Goal: Information Seeking & Learning: Learn about a topic

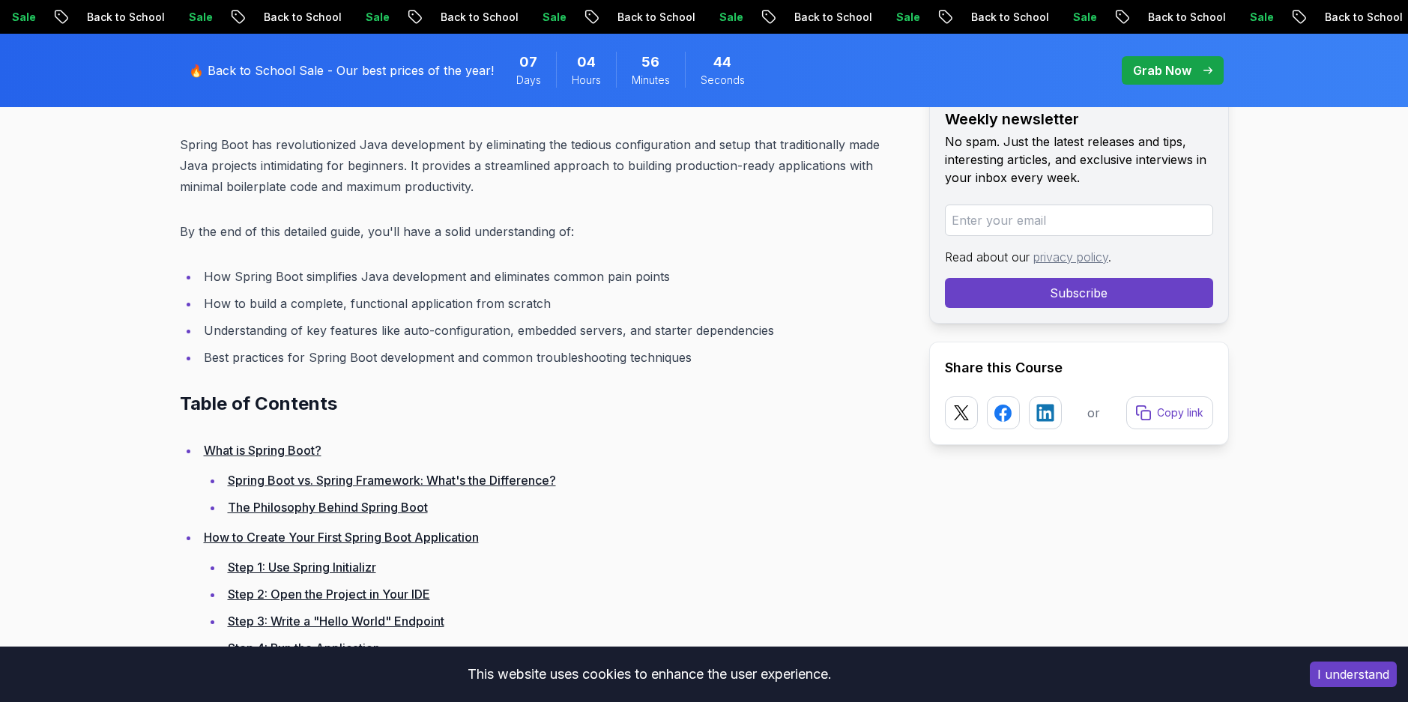
scroll to position [791, 0]
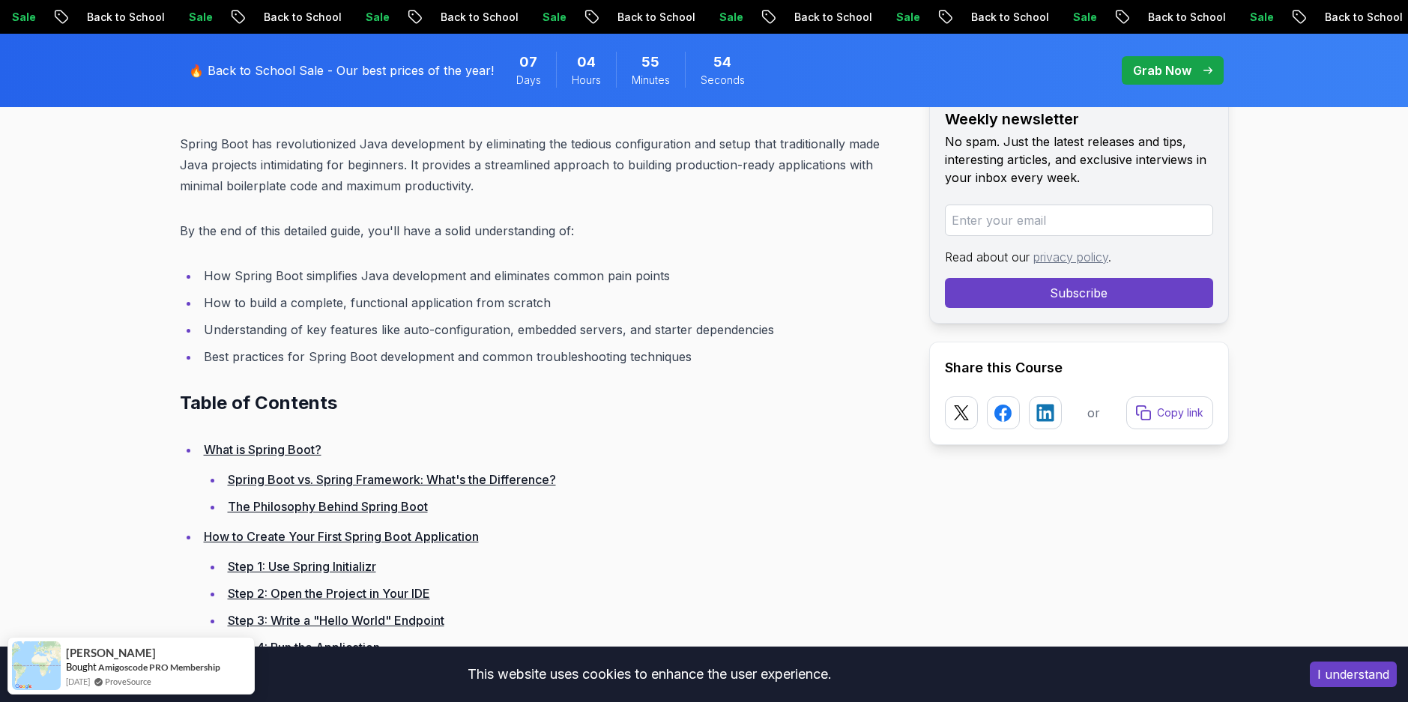
click at [316, 151] on p "Spring Boot has revolutionized Java development by eliminating the tedious conf…" at bounding box center [543, 164] width 726 height 63
drag, startPoint x: 316, startPoint y: 151, endPoint x: 447, endPoint y: 126, distance: 132.9
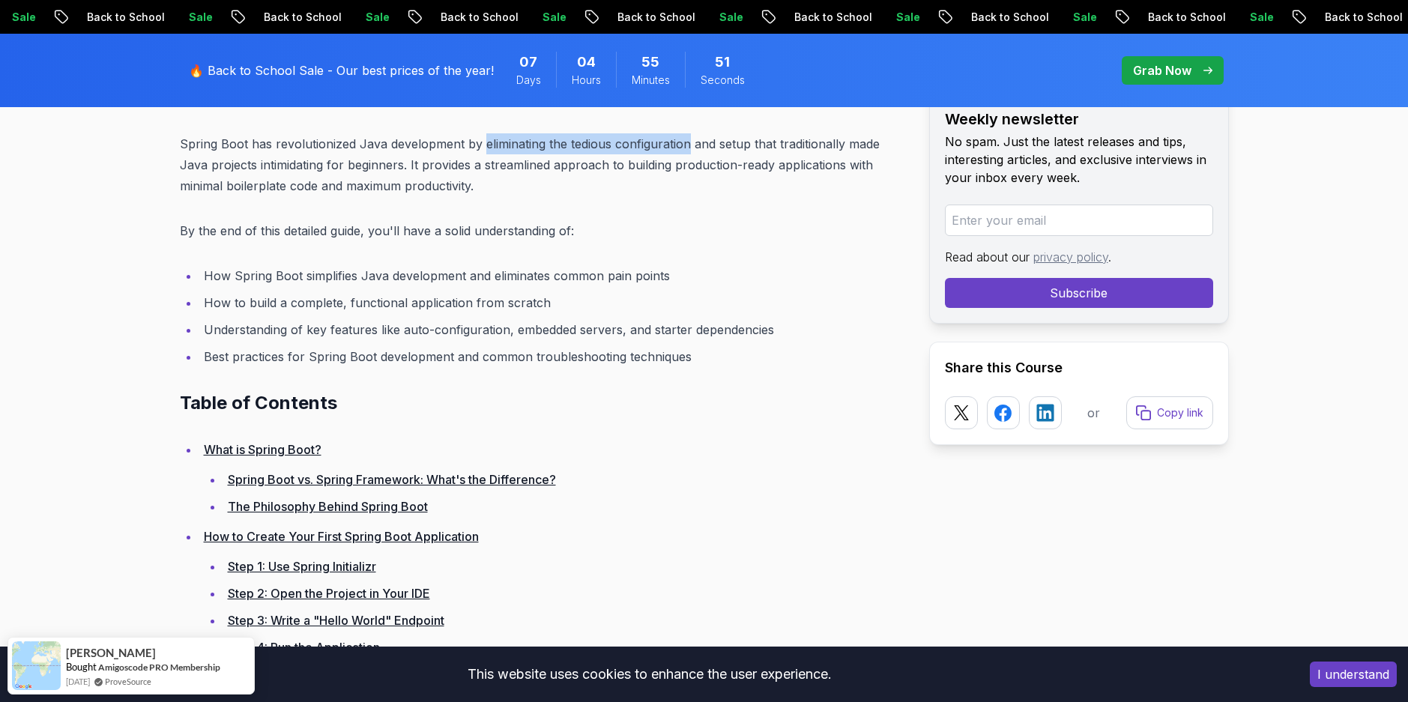
drag, startPoint x: 529, startPoint y: 131, endPoint x: 666, endPoint y: 130, distance: 136.4
click at [306, 158] on p "Spring Boot has revolutionized Java development by eliminating the tedious conf…" at bounding box center [543, 164] width 726 height 63
drag, startPoint x: 306, startPoint y: 158, endPoint x: 381, endPoint y: 156, distance: 75.7
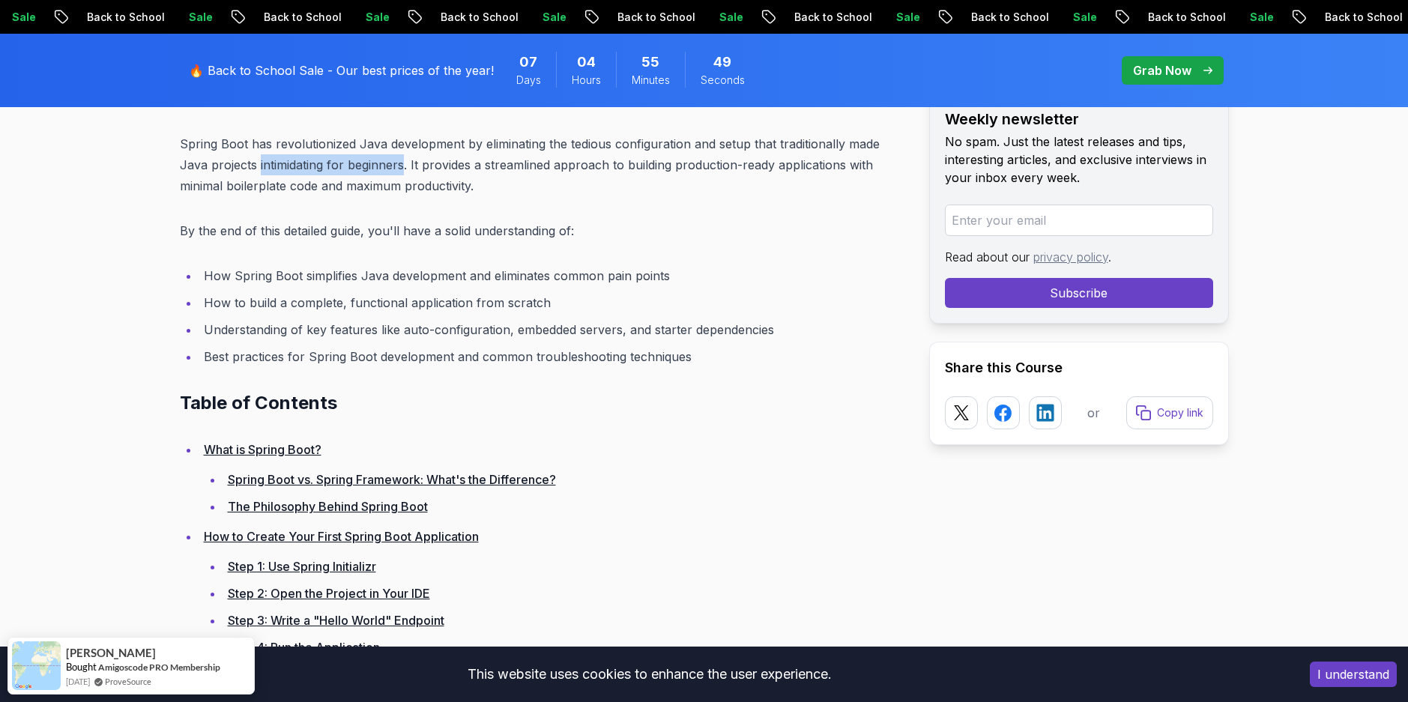
click at [381, 156] on p "Spring Boot has revolutionized Java development by eliminating the tedious conf…" at bounding box center [543, 164] width 726 height 63
click at [473, 155] on p "Spring Boot has revolutionized Java development by eliminating the tedious conf…" at bounding box center [543, 164] width 726 height 63
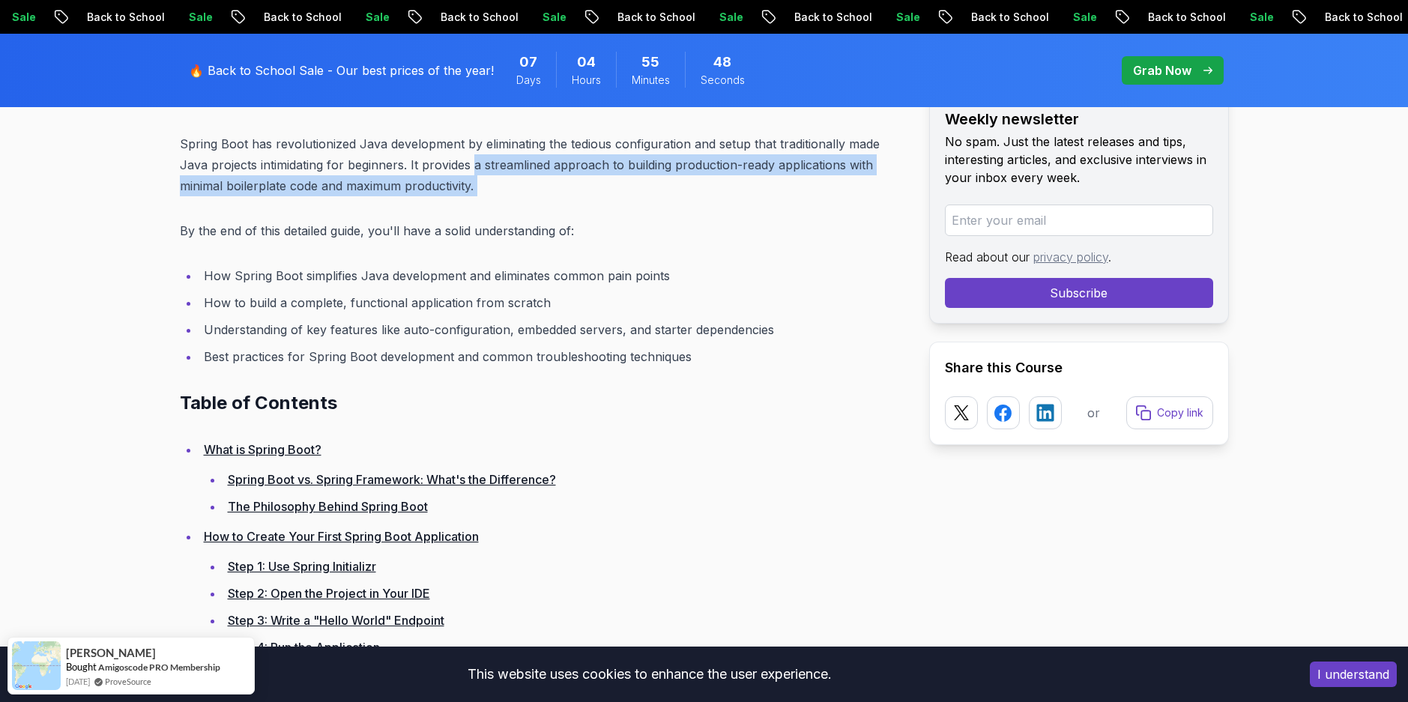
drag, startPoint x: 473, startPoint y: 155, endPoint x: 529, endPoint y: 182, distance: 62.4
click at [529, 182] on p "Spring Boot has revolutionized Java development by eliminating the tedious conf…" at bounding box center [543, 164] width 726 height 63
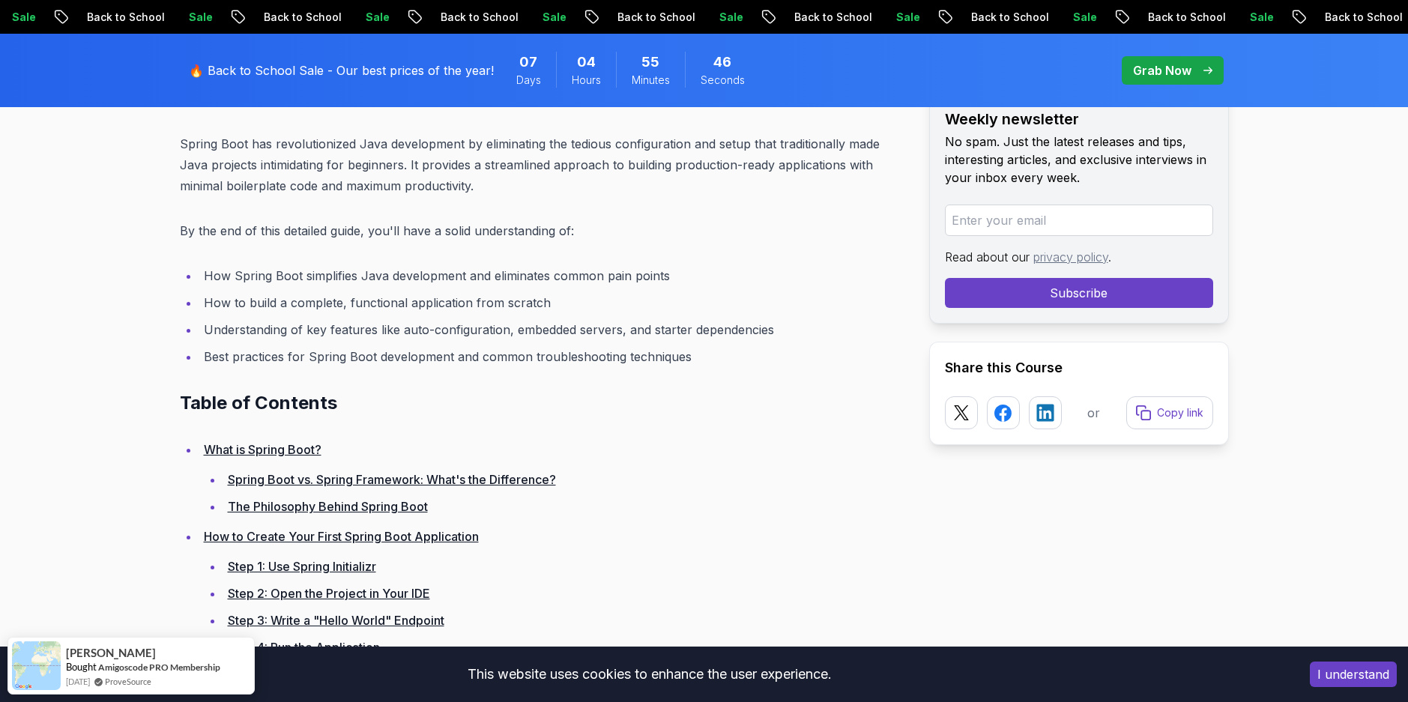
click at [342, 238] on p "By the end of this detailed guide, you'll have a solid understanding of:" at bounding box center [543, 230] width 726 height 21
drag, startPoint x: 342, startPoint y: 238, endPoint x: 406, endPoint y: 265, distance: 70.2
click at [406, 265] on li "How Spring Boot simplifies Java development and eliminates common pain points" at bounding box center [552, 275] width 706 height 21
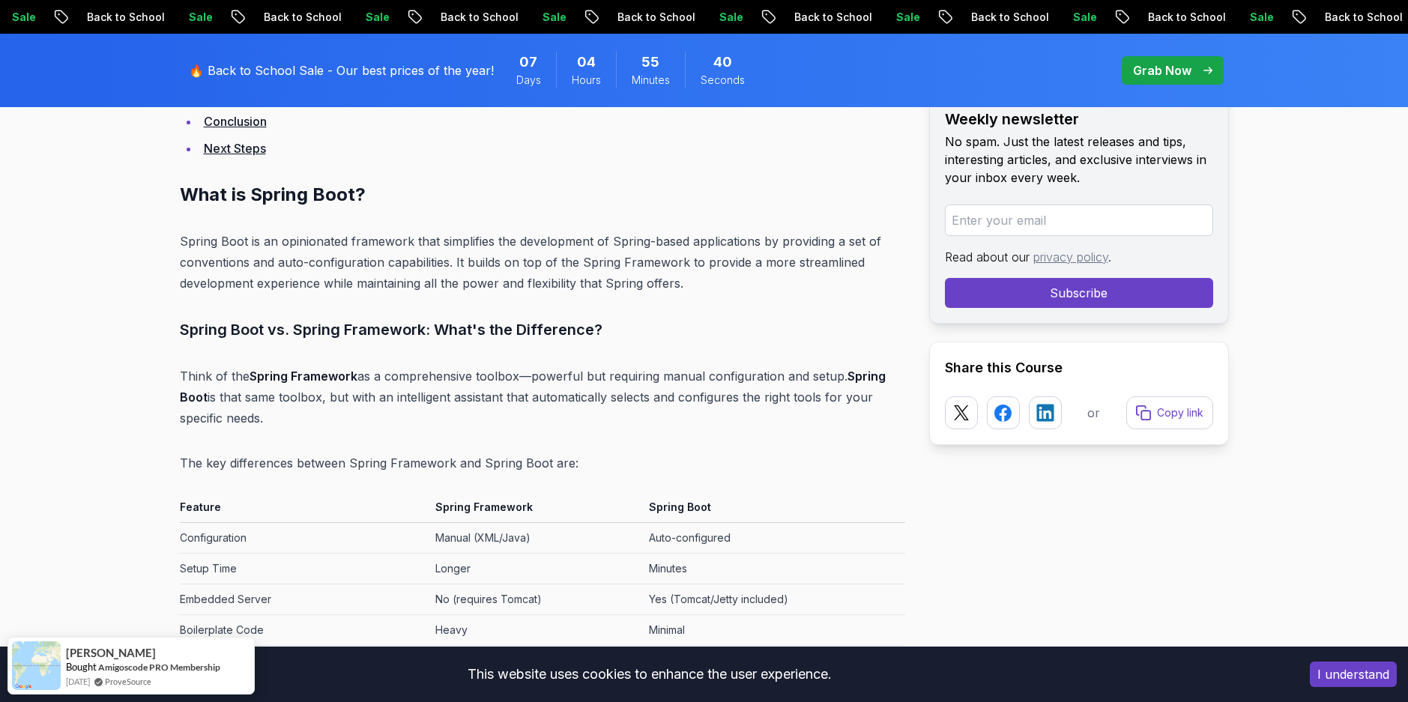
scroll to position [2009, 0]
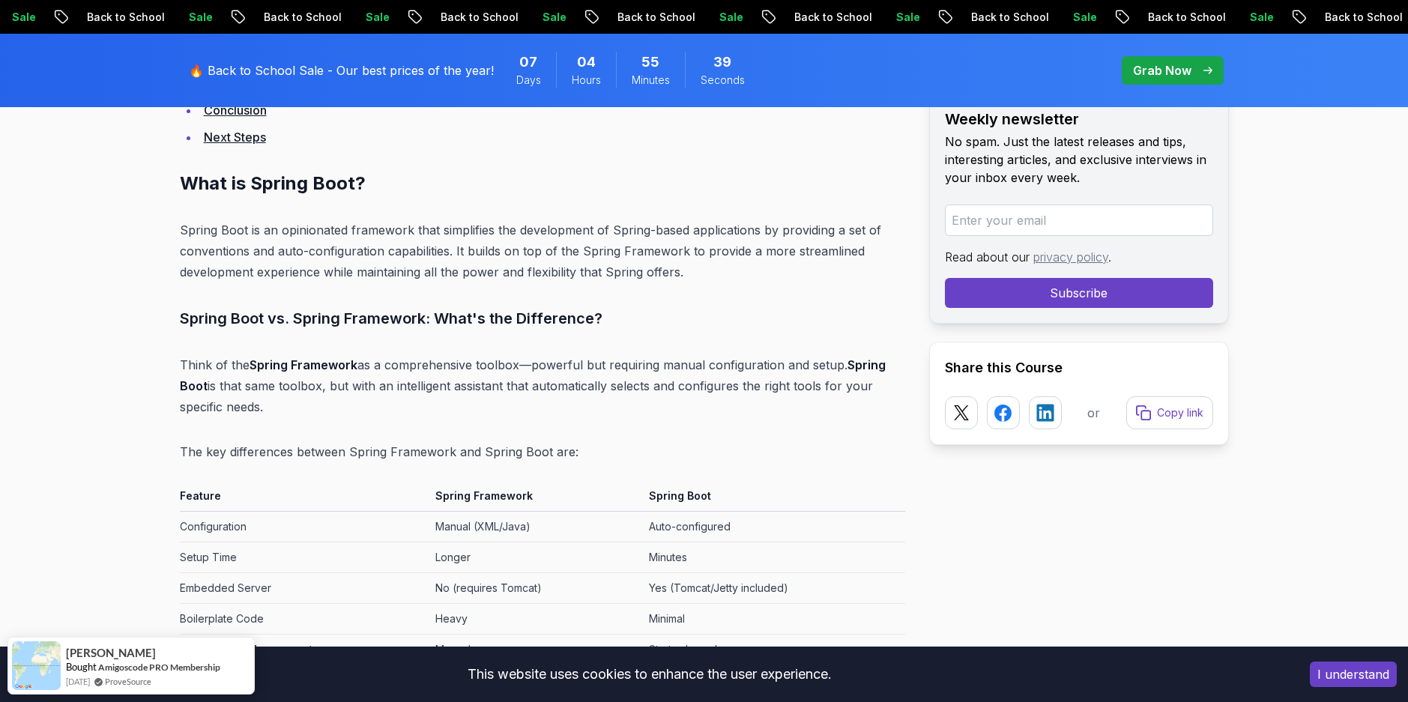
click at [310, 239] on p "Spring Boot is an opinionated framework that simplifies the development of Spri…" at bounding box center [543, 251] width 726 height 63
drag, startPoint x: 310, startPoint y: 239, endPoint x: 424, endPoint y: 213, distance: 117.6
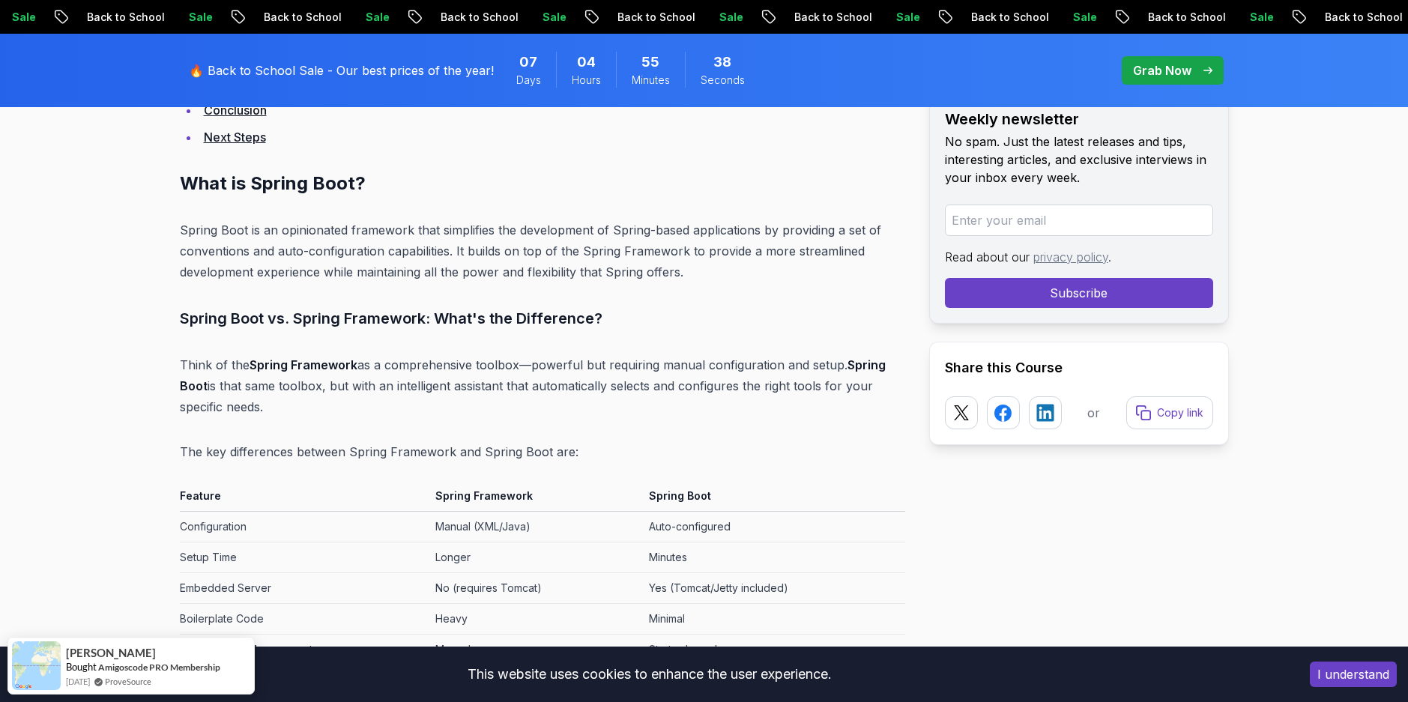
drag, startPoint x: 424, startPoint y: 213, endPoint x: 456, endPoint y: 212, distance: 32.2
click at [202, 236] on p "Spring Boot is an opinionated framework that simplifies the development of Spri…" at bounding box center [543, 251] width 726 height 63
drag, startPoint x: 202, startPoint y: 236, endPoint x: 246, endPoint y: 238, distance: 43.5
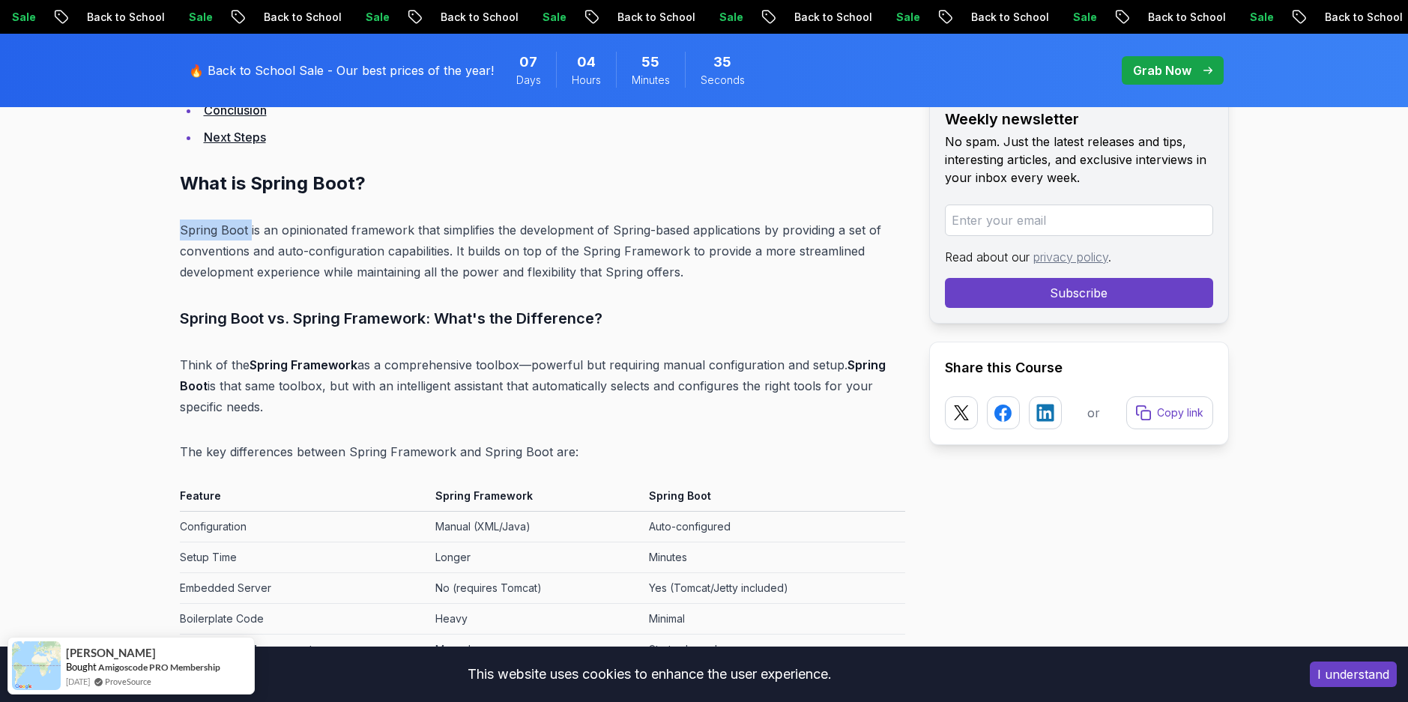
click at [246, 238] on p "Spring Boot is an opinionated framework that simplifies the development of Spri…" at bounding box center [543, 251] width 726 height 63
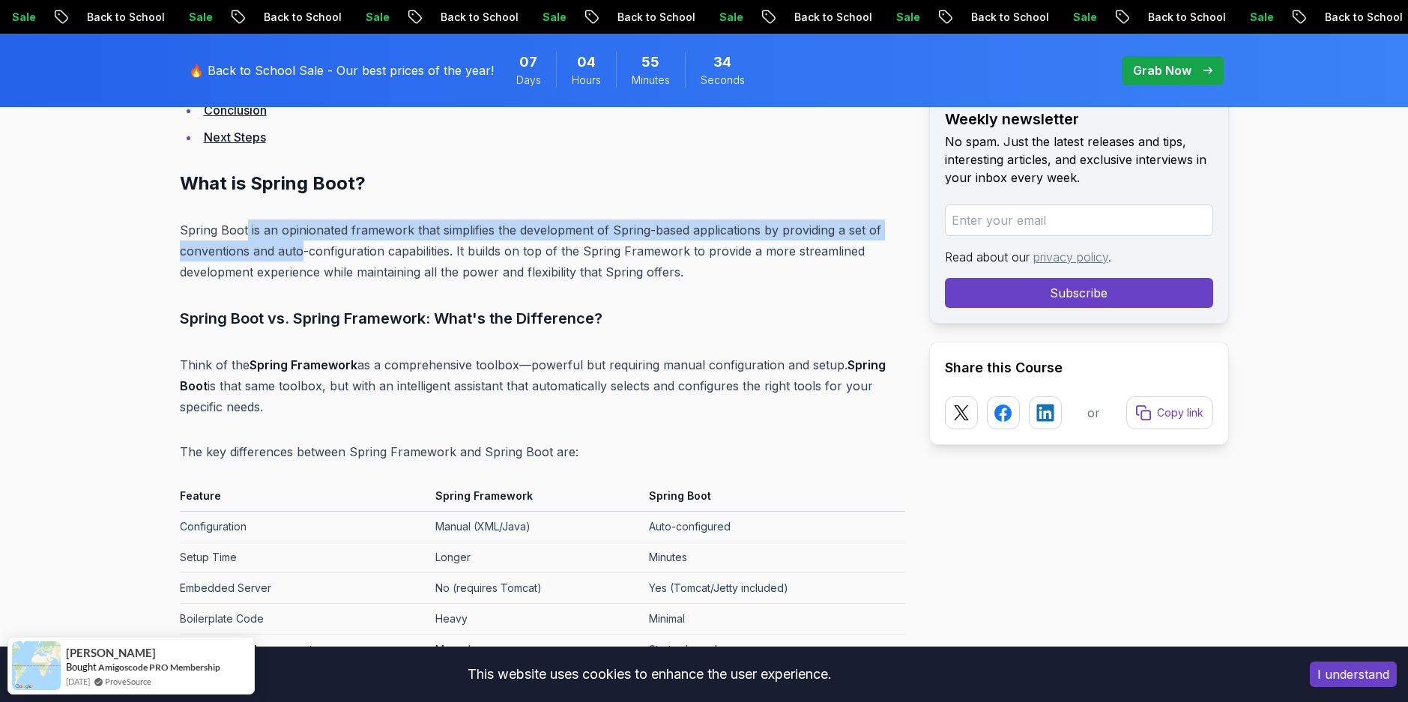
drag, startPoint x: 246, startPoint y: 238, endPoint x: 291, endPoint y: 254, distance: 47.6
click at [291, 254] on p "Spring Boot is an opinionated framework that simplifies the development of Spri…" at bounding box center [543, 251] width 726 height 63
drag, startPoint x: 291, startPoint y: 254, endPoint x: 402, endPoint y: 232, distance: 113.2
click at [402, 232] on p "Spring Boot is an opinionated framework that simplifies the development of Spri…" at bounding box center [543, 251] width 726 height 63
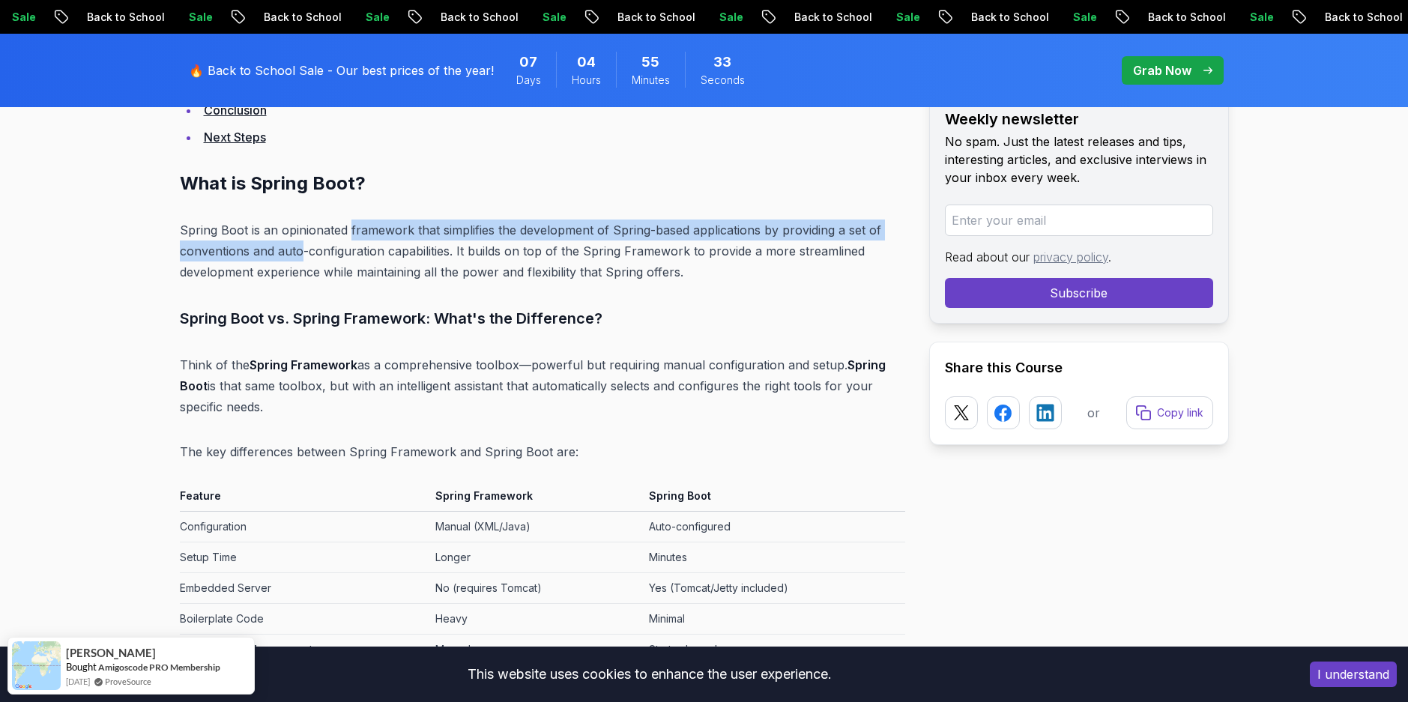
click at [402, 232] on p "Spring Boot is an opinionated framework that simplifies the development of Spri…" at bounding box center [543, 251] width 726 height 63
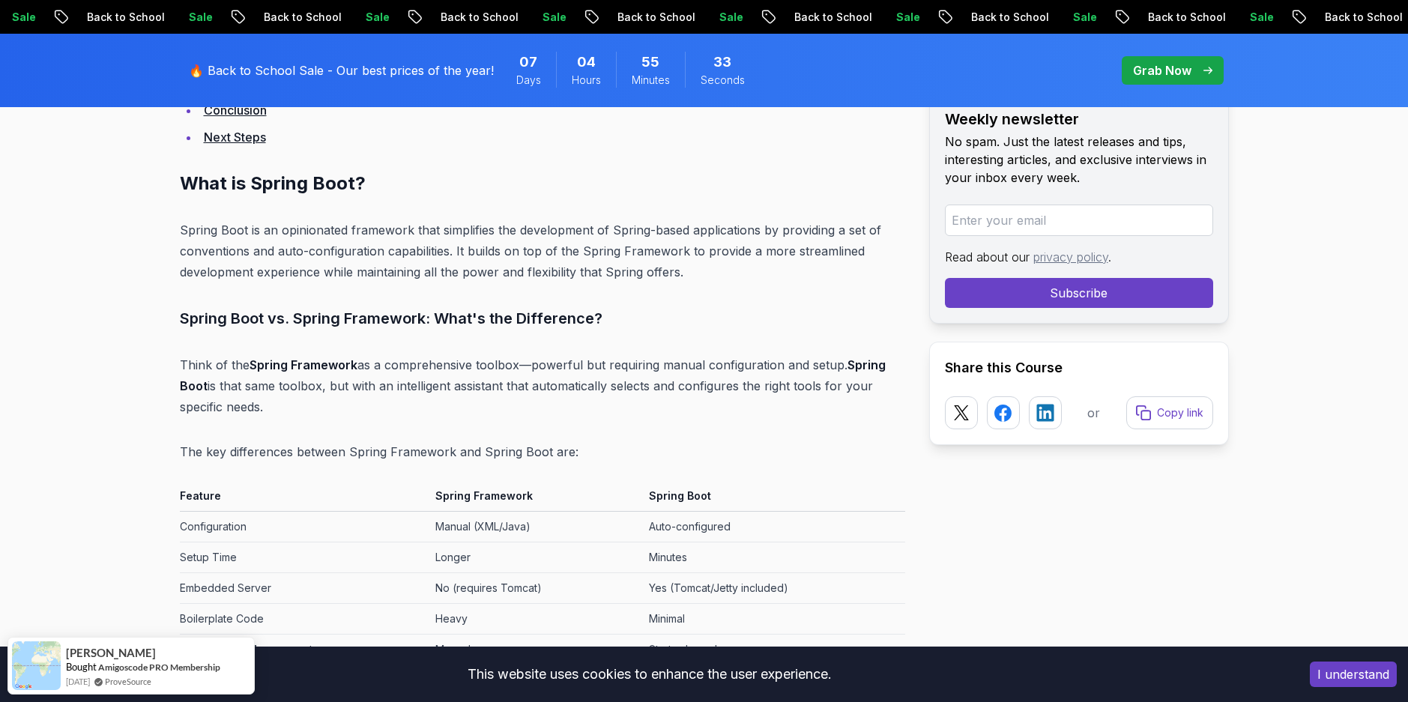
click at [462, 242] on p "Spring Boot is an opinionated framework that simplifies the development of Spri…" at bounding box center [543, 251] width 726 height 63
drag, startPoint x: 462, startPoint y: 242, endPoint x: 531, endPoint y: 247, distance: 69.2
click at [531, 247] on p "Spring Boot is an opinionated framework that simplifies the development of Spri…" at bounding box center [543, 251] width 726 height 63
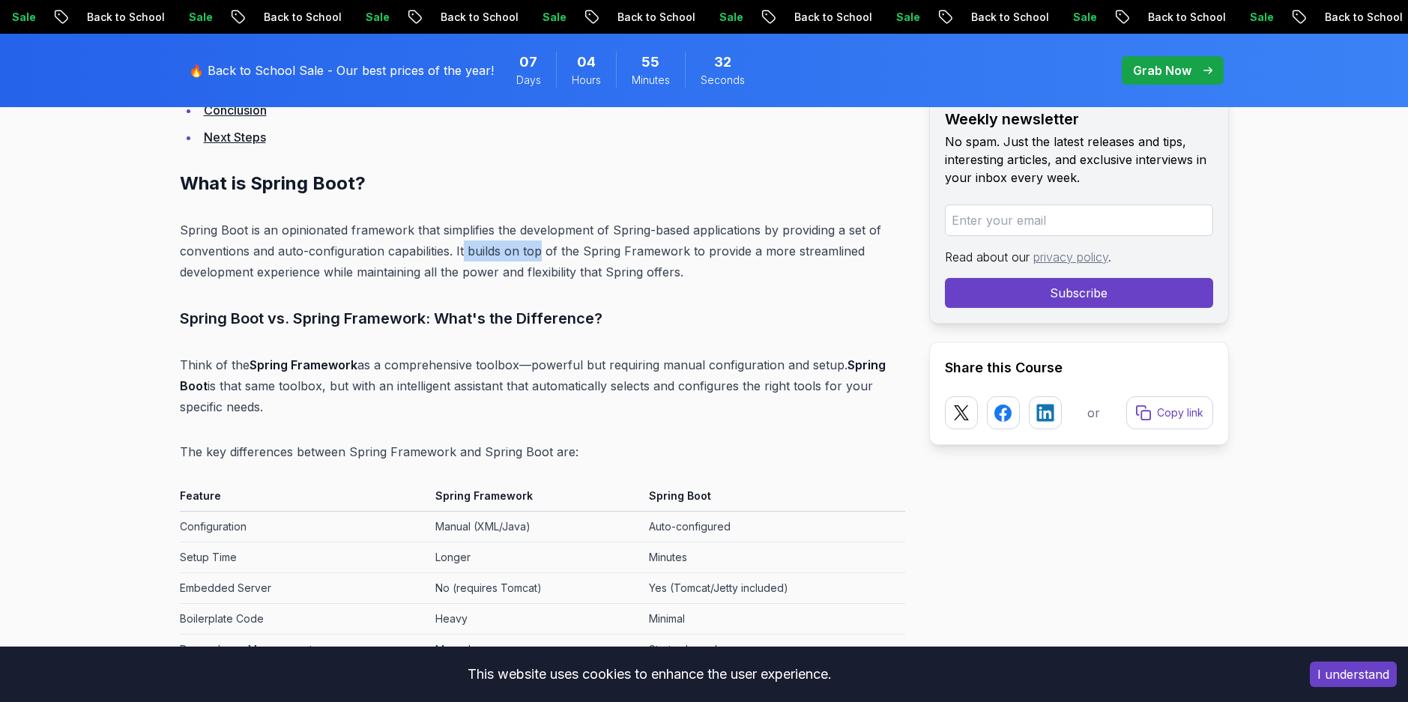
click at [531, 247] on p "Spring Boot is an opinionated framework that simplifies the development of Spri…" at bounding box center [543, 251] width 726 height 63
click at [533, 262] on p "Spring Boot is an opinionated framework that simplifies the development of Spri…" at bounding box center [543, 251] width 726 height 63
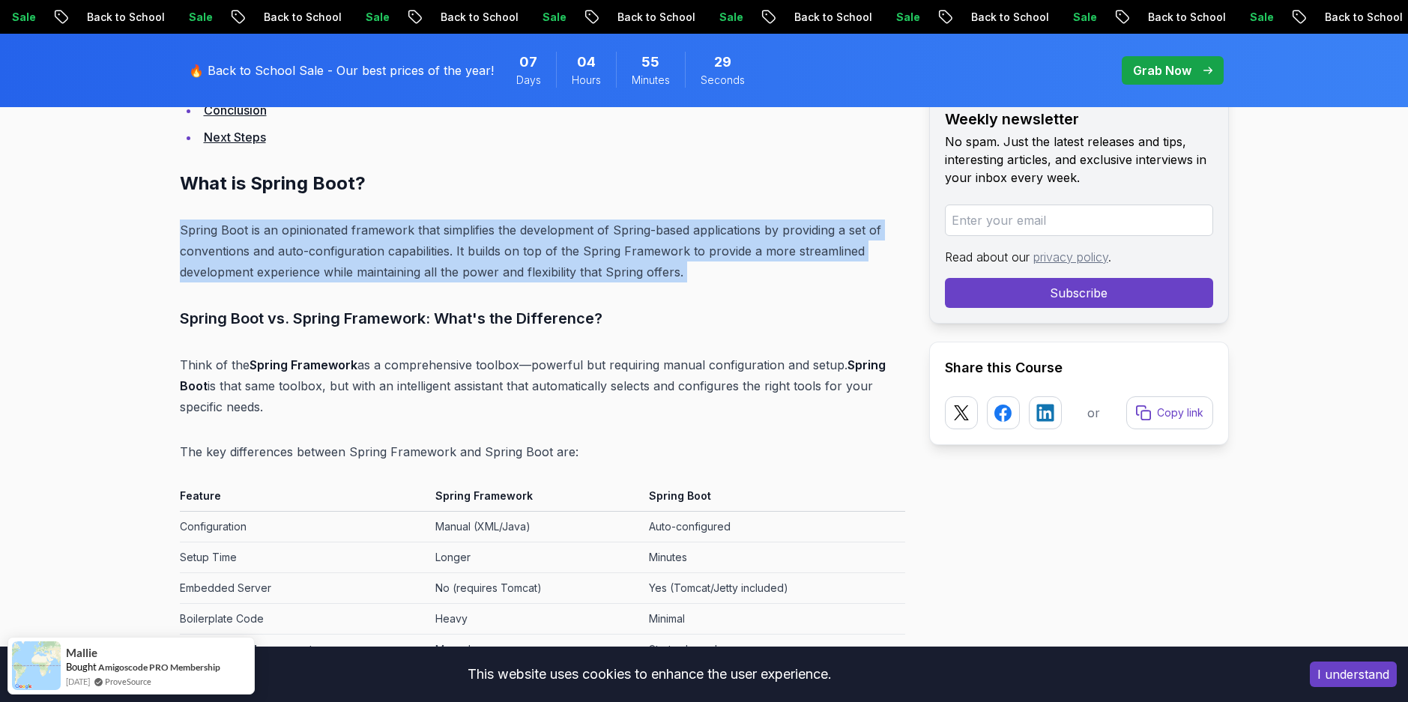
click at [533, 262] on p "Spring Boot is an opinionated framework that simplifies the development of Spri…" at bounding box center [543, 251] width 726 height 63
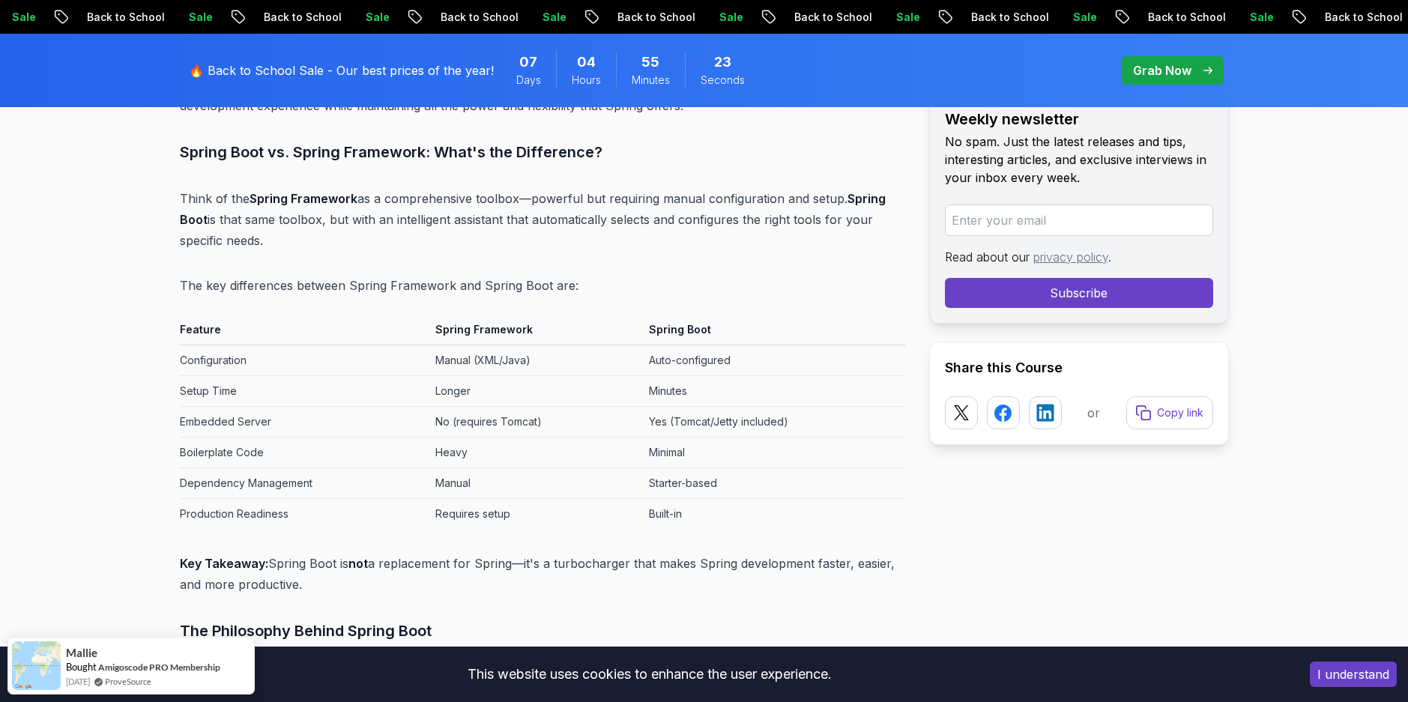
scroll to position [2177, 0]
drag, startPoint x: 246, startPoint y: 202, endPoint x: 363, endPoint y: 192, distance: 117.4
click at [363, 192] on p "Think of the Spring Framework as a comprehensive toolbox—powerful but requiring…" at bounding box center [543, 218] width 726 height 63
drag, startPoint x: 363, startPoint y: 192, endPoint x: 403, endPoint y: 193, distance: 40.5
click at [403, 193] on p "Think of the Spring Framework as a comprehensive toolbox—powerful but requiring…" at bounding box center [543, 218] width 726 height 63
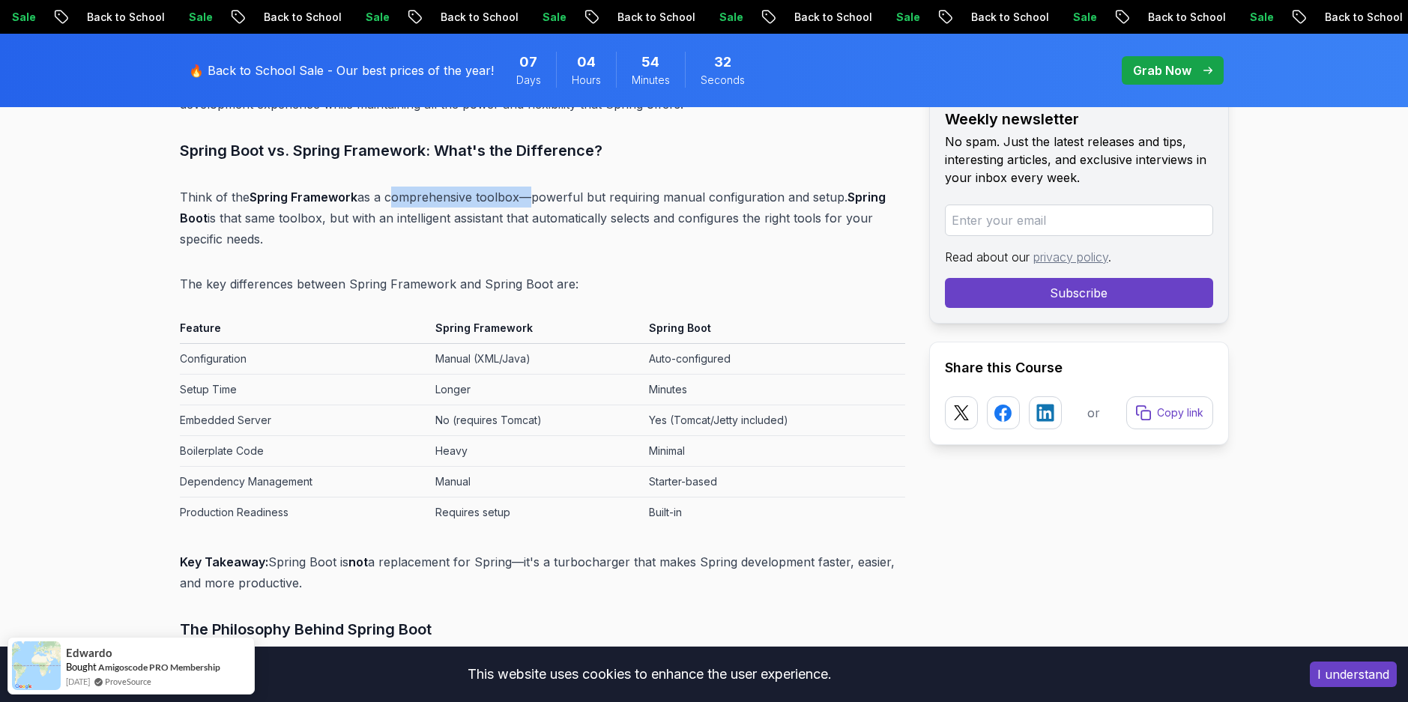
drag, startPoint x: 403, startPoint y: 193, endPoint x: 501, endPoint y: 190, distance: 98.2
click at [501, 190] on p "Think of the Spring Framework as a comprehensive toolbox—powerful but requiring…" at bounding box center [543, 218] width 726 height 63
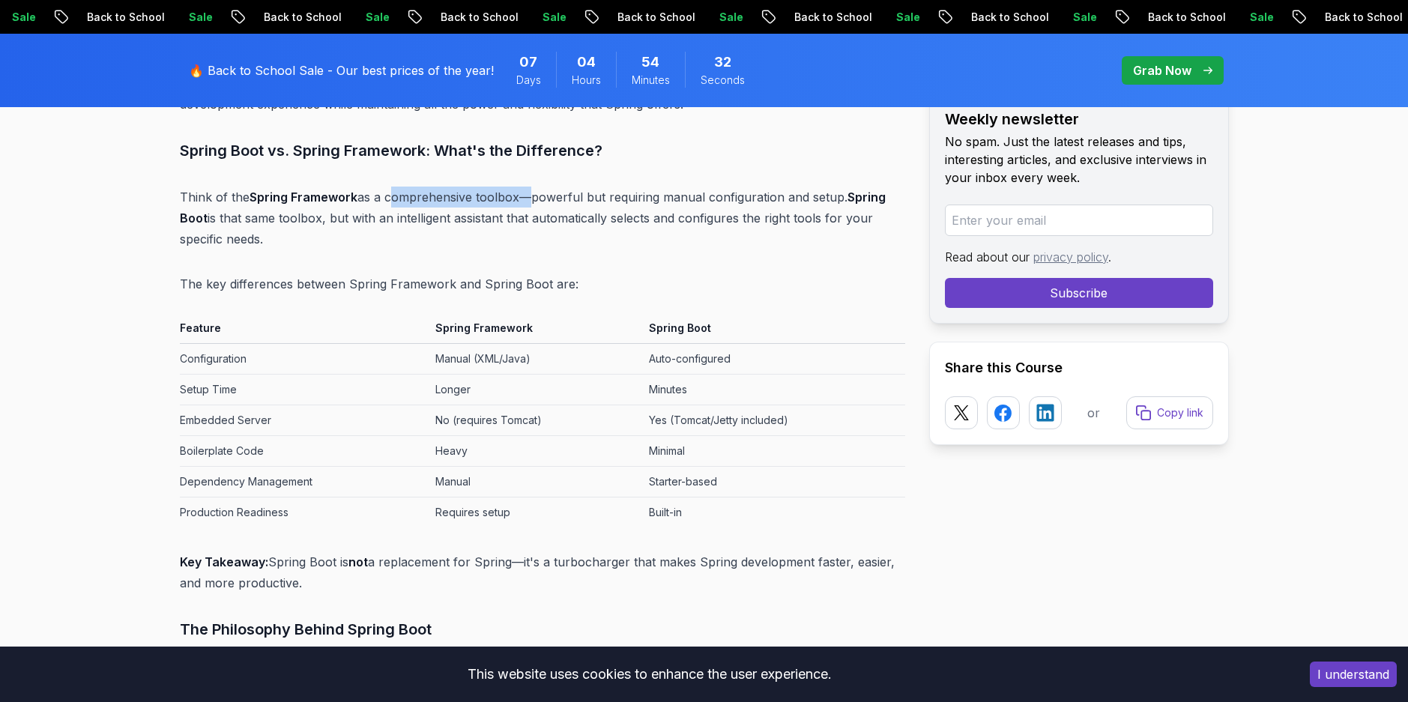
click at [501, 190] on p "Think of the Spring Framework as a comprehensive toolbox—powerful but requiring…" at bounding box center [543, 218] width 726 height 63
click at [567, 192] on p "Think of the Spring Framework as a comprehensive toolbox—powerful but requiring…" at bounding box center [543, 218] width 726 height 63
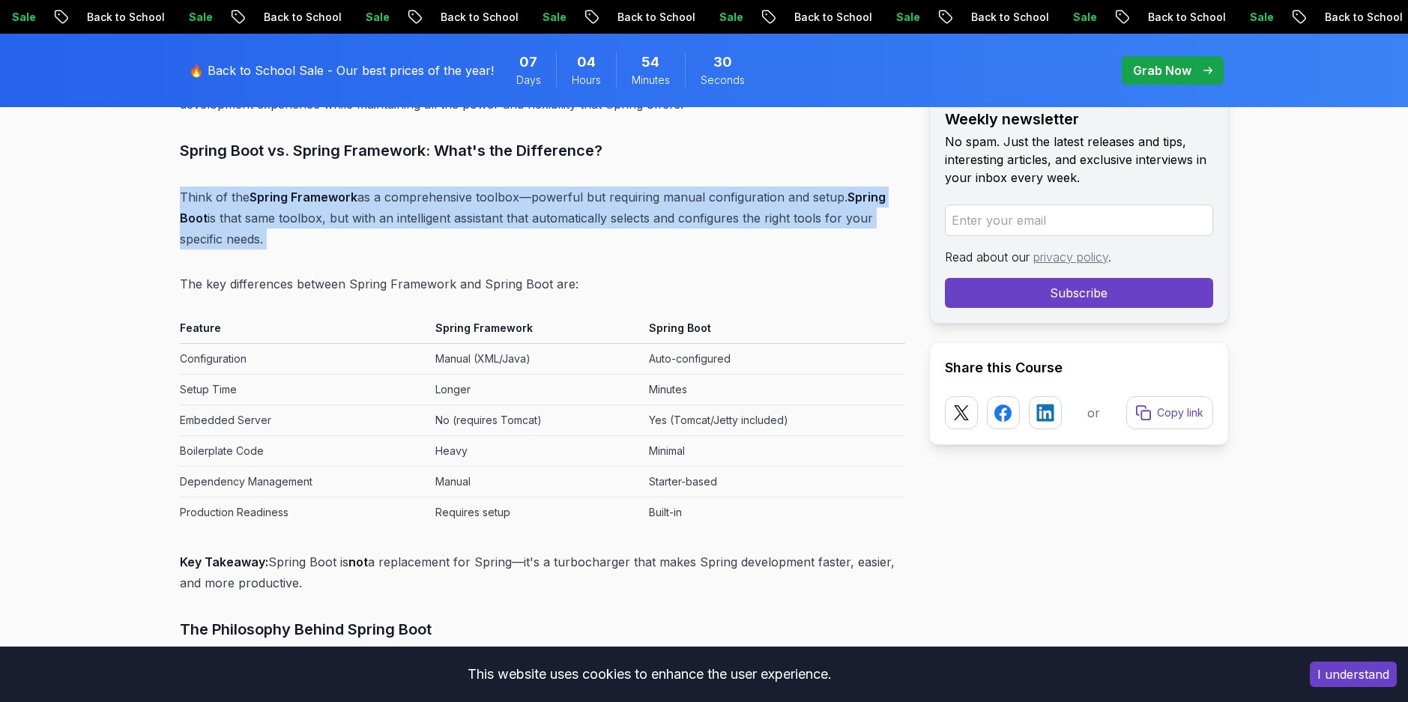
drag, startPoint x: 567, startPoint y: 192, endPoint x: 515, endPoint y: 208, distance: 54.8
click at [515, 208] on p "Think of the Spring Framework as a comprehensive toolbox—powerful but requiring…" at bounding box center [543, 218] width 726 height 63
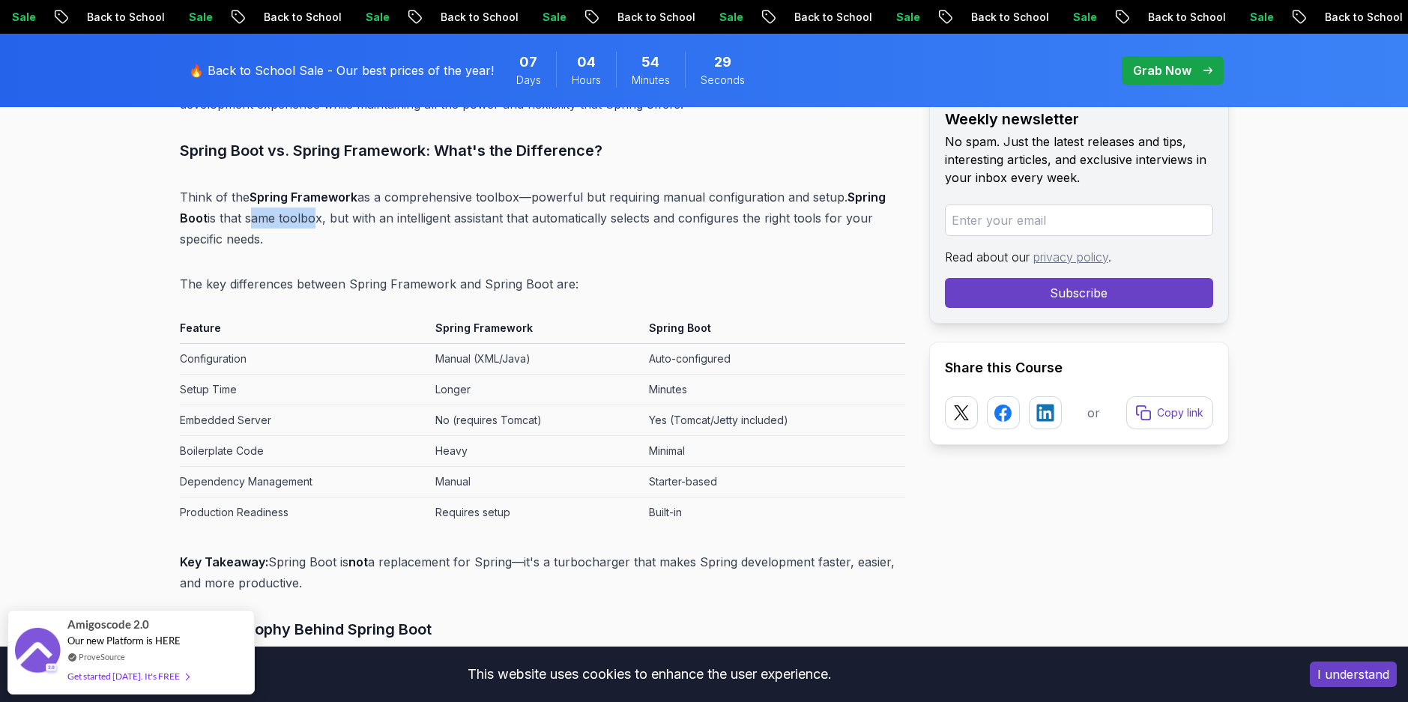
drag, startPoint x: 250, startPoint y: 228, endPoint x: 310, endPoint y: 217, distance: 60.3
click at [310, 217] on p "Think of the Spring Framework as a comprehensive toolbox—powerful but requiring…" at bounding box center [543, 218] width 726 height 63
click at [378, 212] on p "Think of the Spring Framework as a comprehensive toolbox—powerful but requiring…" at bounding box center [543, 218] width 726 height 63
drag, startPoint x: 378, startPoint y: 212, endPoint x: 477, endPoint y: 216, distance: 99.8
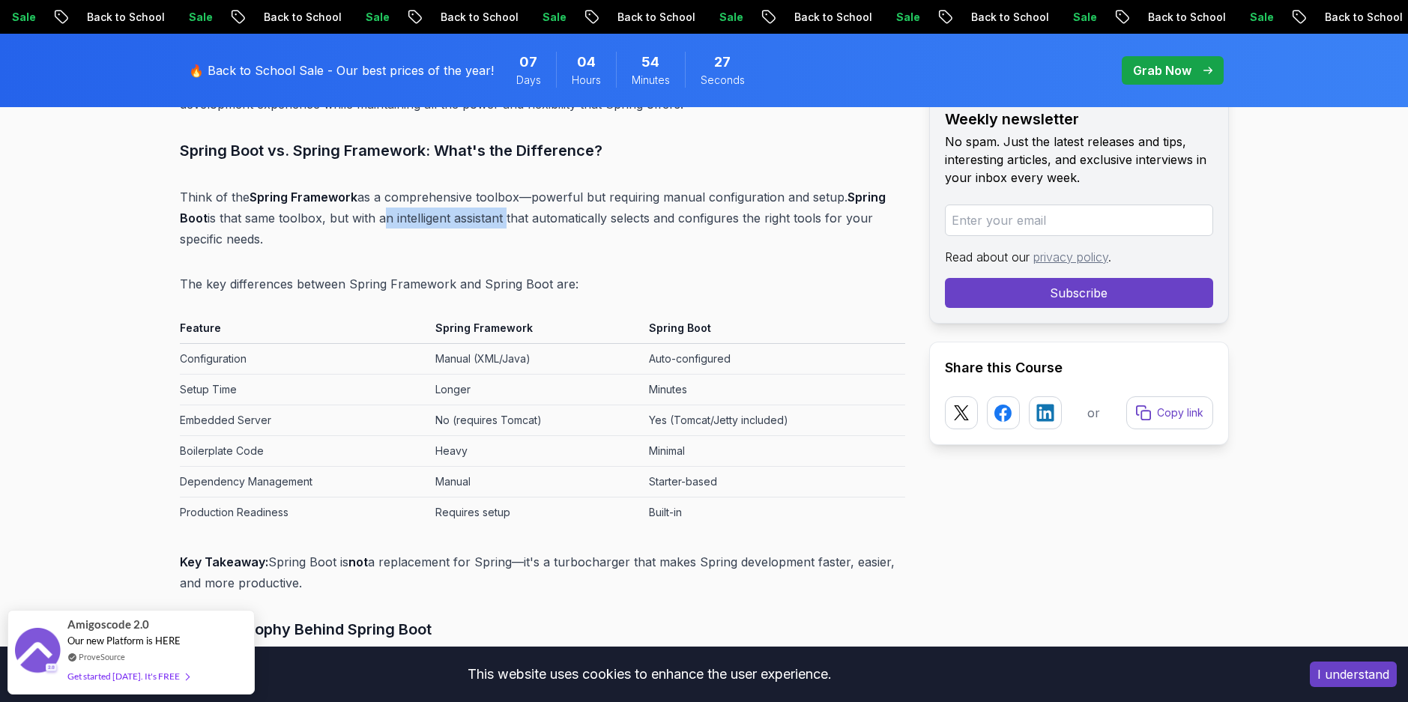
click at [477, 216] on p "Think of the Spring Framework as a comprehensive toolbox—powerful but requiring…" at bounding box center [543, 218] width 726 height 63
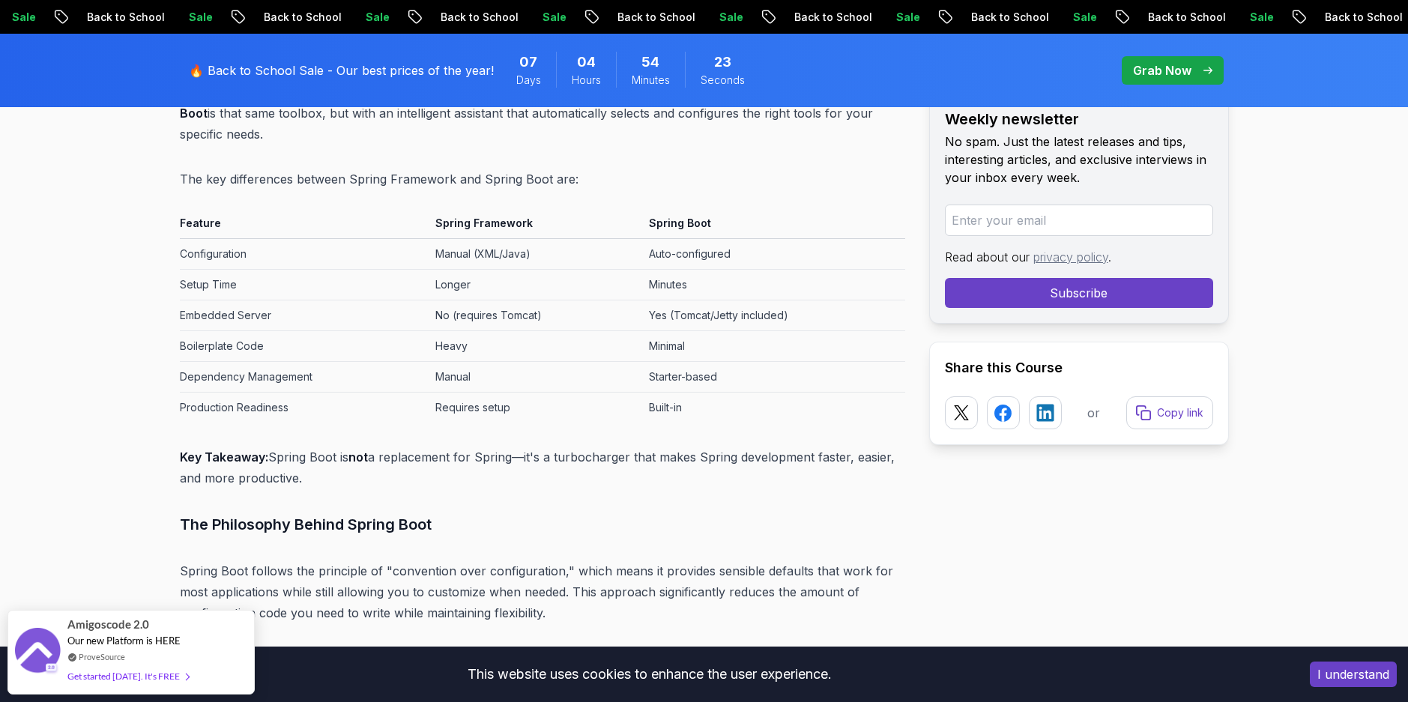
scroll to position [2304, 0]
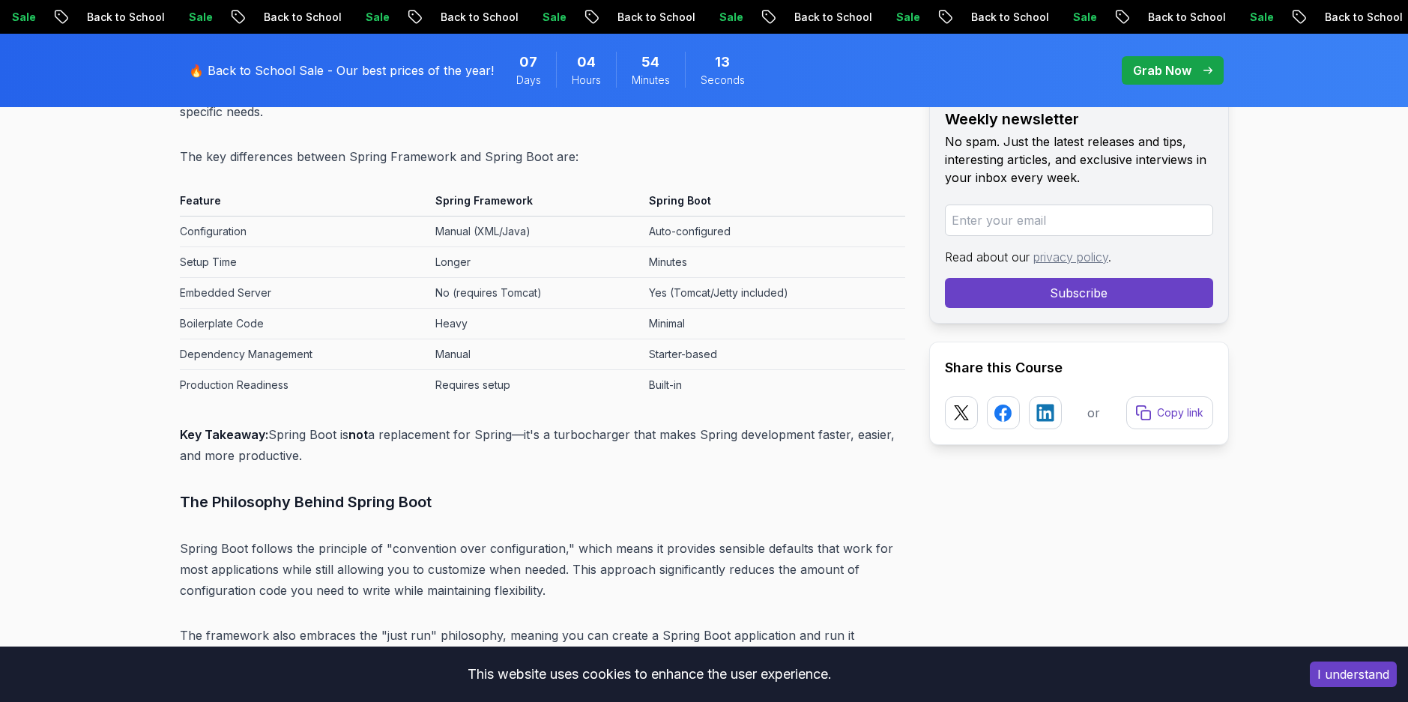
drag, startPoint x: 333, startPoint y: 167, endPoint x: 384, endPoint y: 152, distance: 53.1
click at [384, 152] on p "The key differences between Spring Framework and Spring Boot are:" at bounding box center [543, 156] width 726 height 21
drag, startPoint x: 384, startPoint y: 152, endPoint x: 428, endPoint y: 151, distance: 44.2
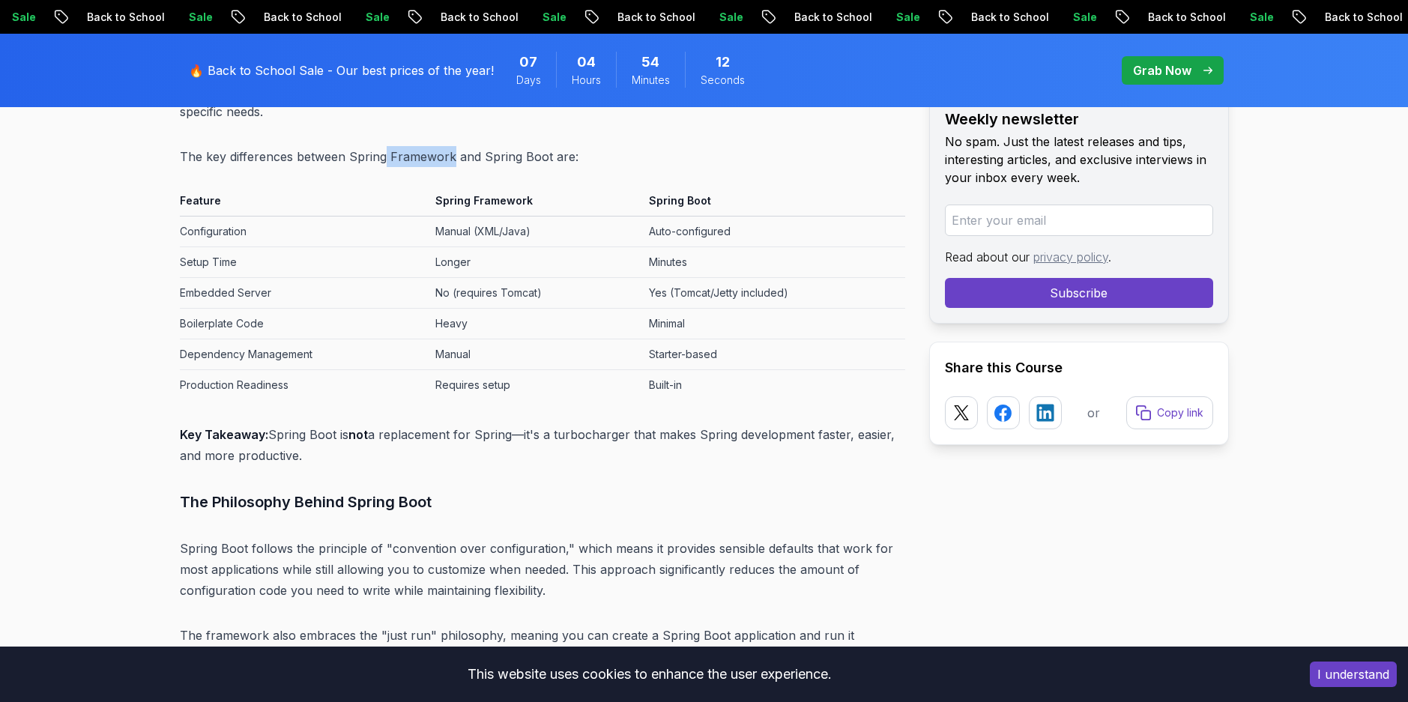
click at [428, 151] on p "The key differences between Spring Framework and Spring Boot are:" at bounding box center [543, 156] width 726 height 21
click at [467, 151] on p "The key differences between Spring Framework and Spring Boot are:" at bounding box center [543, 156] width 726 height 21
drag, startPoint x: 467, startPoint y: 151, endPoint x: 358, endPoint y: 204, distance: 121.7
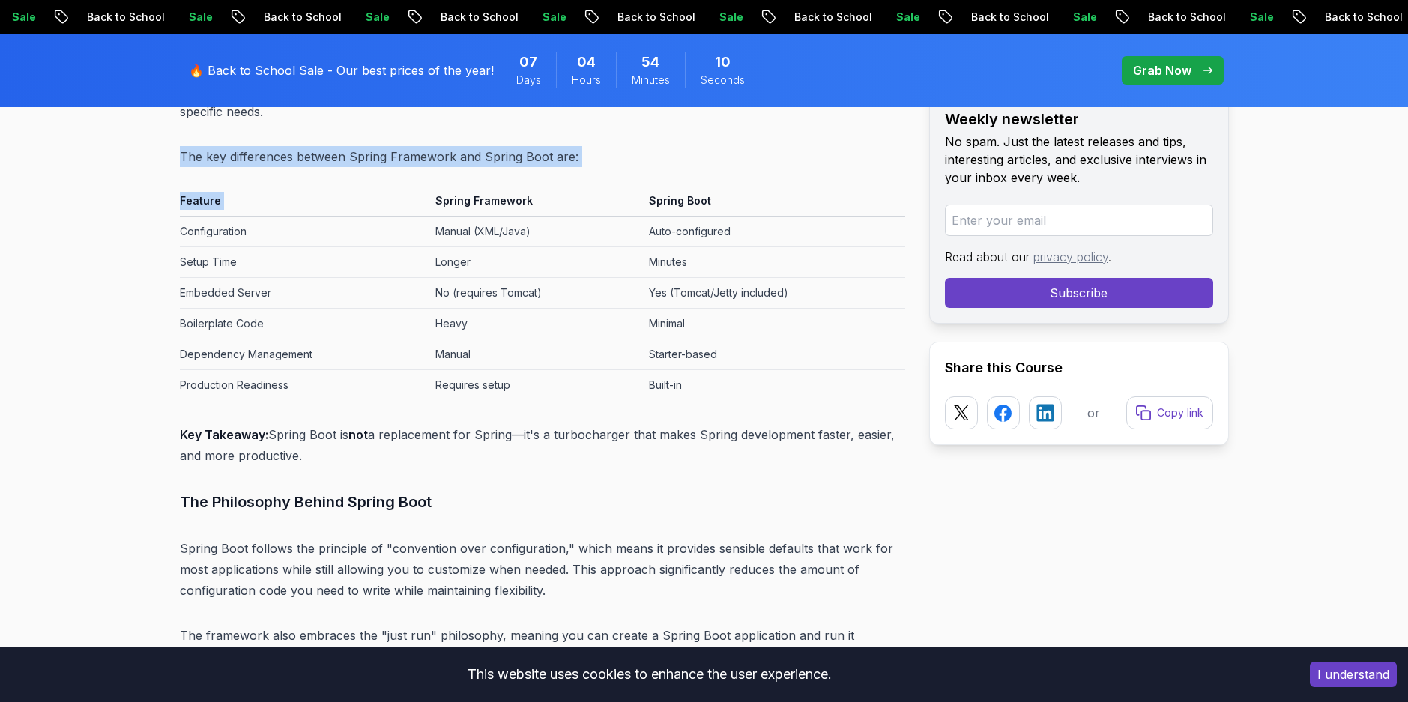
click at [358, 204] on th "Feature" at bounding box center [305, 203] width 250 height 25
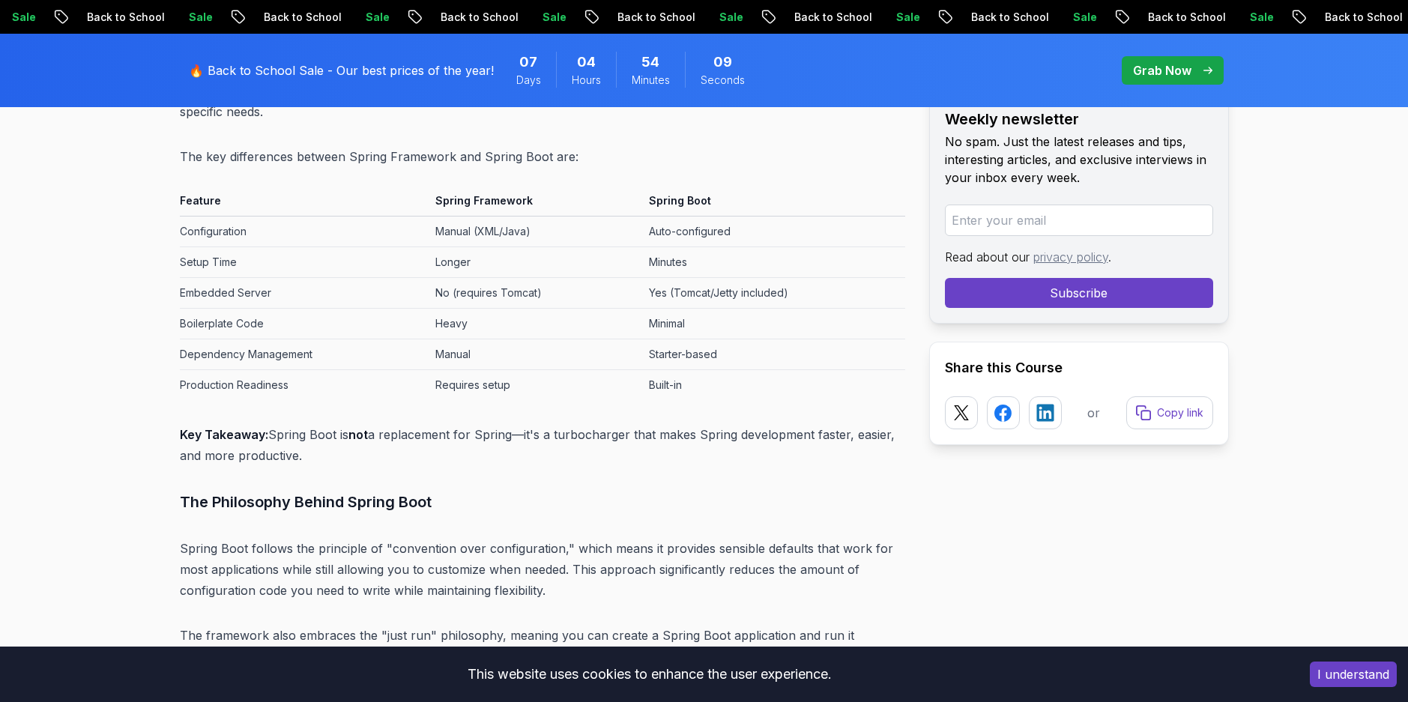
click at [287, 240] on td "Configuration" at bounding box center [305, 232] width 250 height 31
drag, startPoint x: 287, startPoint y: 240, endPoint x: 455, endPoint y: 226, distance: 168.5
click at [455, 226] on tr "Configuration Manual (XML/Java) Auto-configured" at bounding box center [543, 232] width 726 height 31
click at [455, 226] on td "Manual (XML/Java)" at bounding box center [536, 232] width 214 height 31
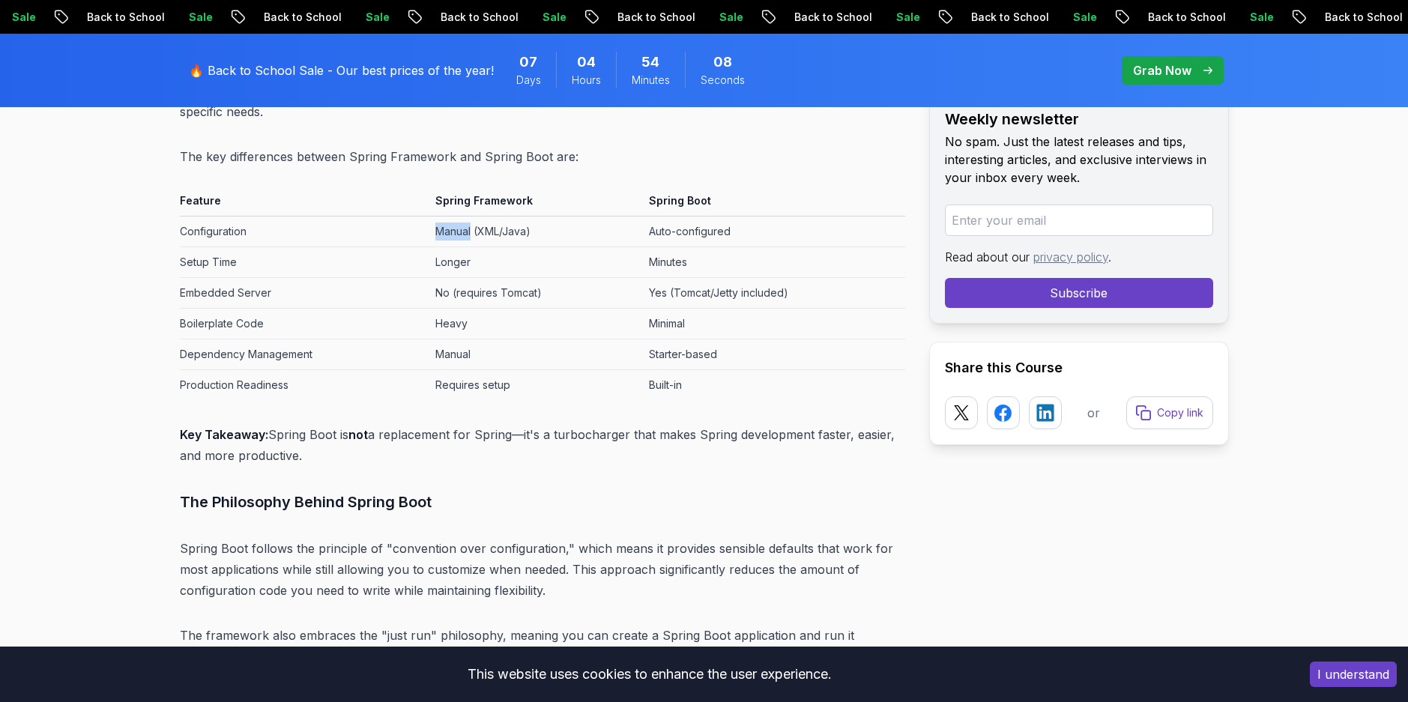
click at [455, 226] on td "Manual (XML/Java)" at bounding box center [536, 232] width 214 height 31
drag, startPoint x: 455, startPoint y: 226, endPoint x: 649, endPoint y: 220, distance: 194.2
click at [649, 220] on td "Auto-configured" at bounding box center [774, 232] width 262 height 31
click at [420, 267] on td "Setup Time" at bounding box center [305, 262] width 250 height 31
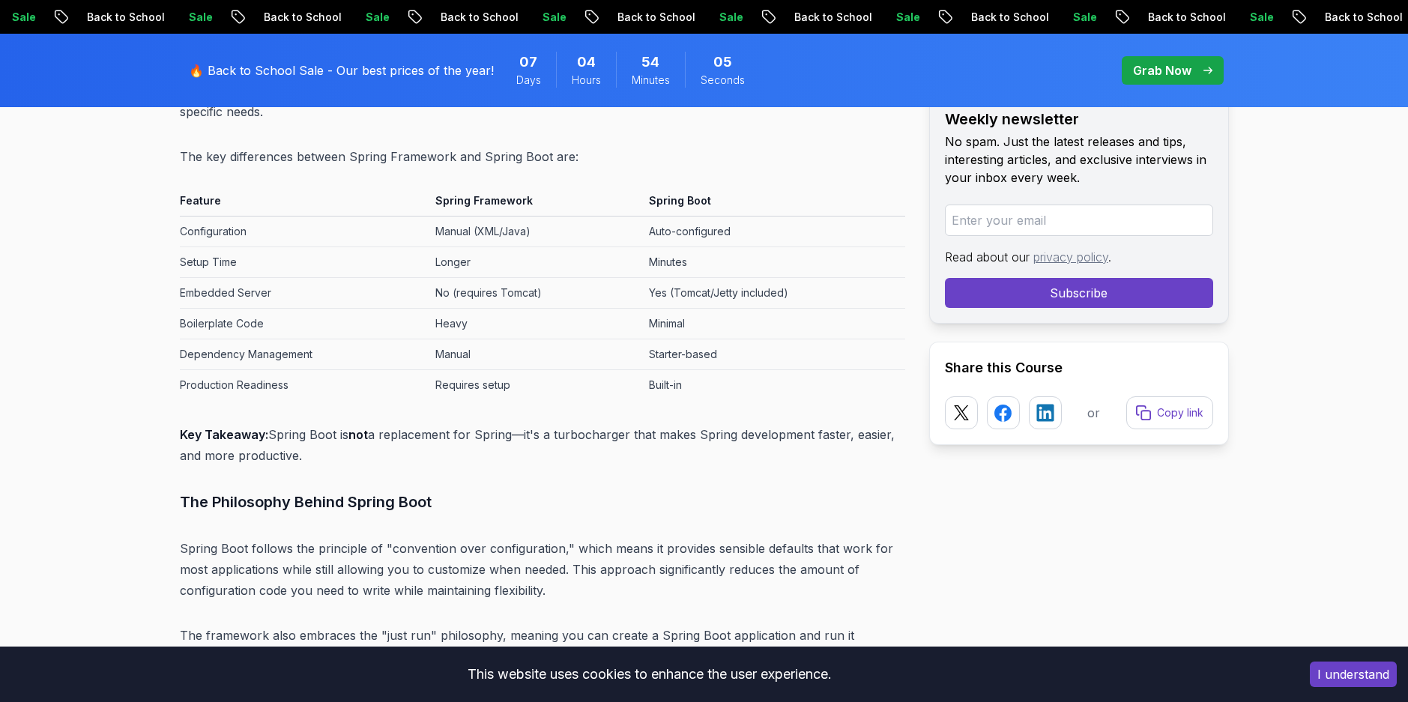
click at [420, 267] on td "Setup Time" at bounding box center [305, 262] width 250 height 31
drag, startPoint x: 420, startPoint y: 267, endPoint x: 456, endPoint y: 292, distance: 43.7
click at [456, 292] on tbody "Configuration Manual (XML/Java) Auto-configured Setup Time Longer Minutes Embed…" at bounding box center [543, 309] width 726 height 184
click at [456, 292] on td "No (requires Tomcat)" at bounding box center [536, 293] width 214 height 31
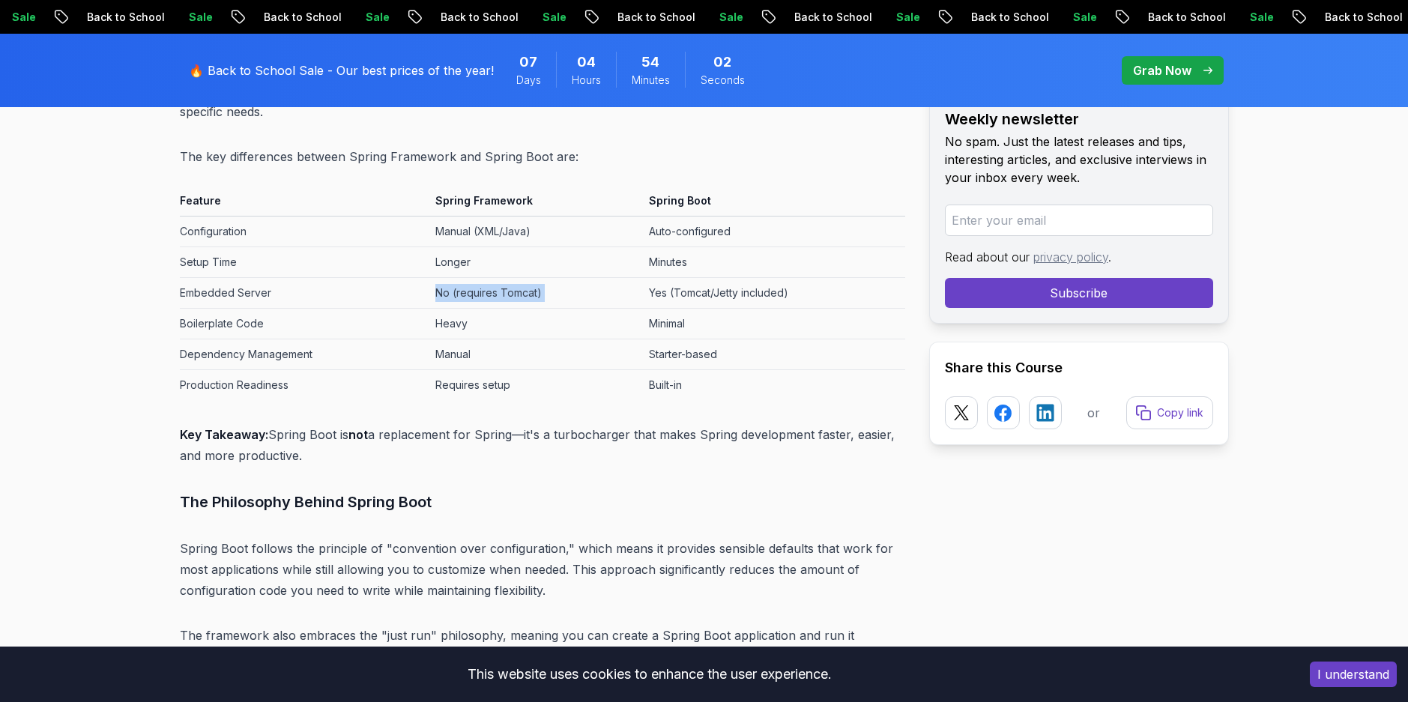
click at [473, 293] on td "No (requires Tomcat)" at bounding box center [536, 293] width 214 height 31
drag, startPoint x: 473, startPoint y: 293, endPoint x: 501, endPoint y: 292, distance: 27.8
click at [501, 292] on td "No (requires Tomcat)" at bounding box center [536, 293] width 214 height 31
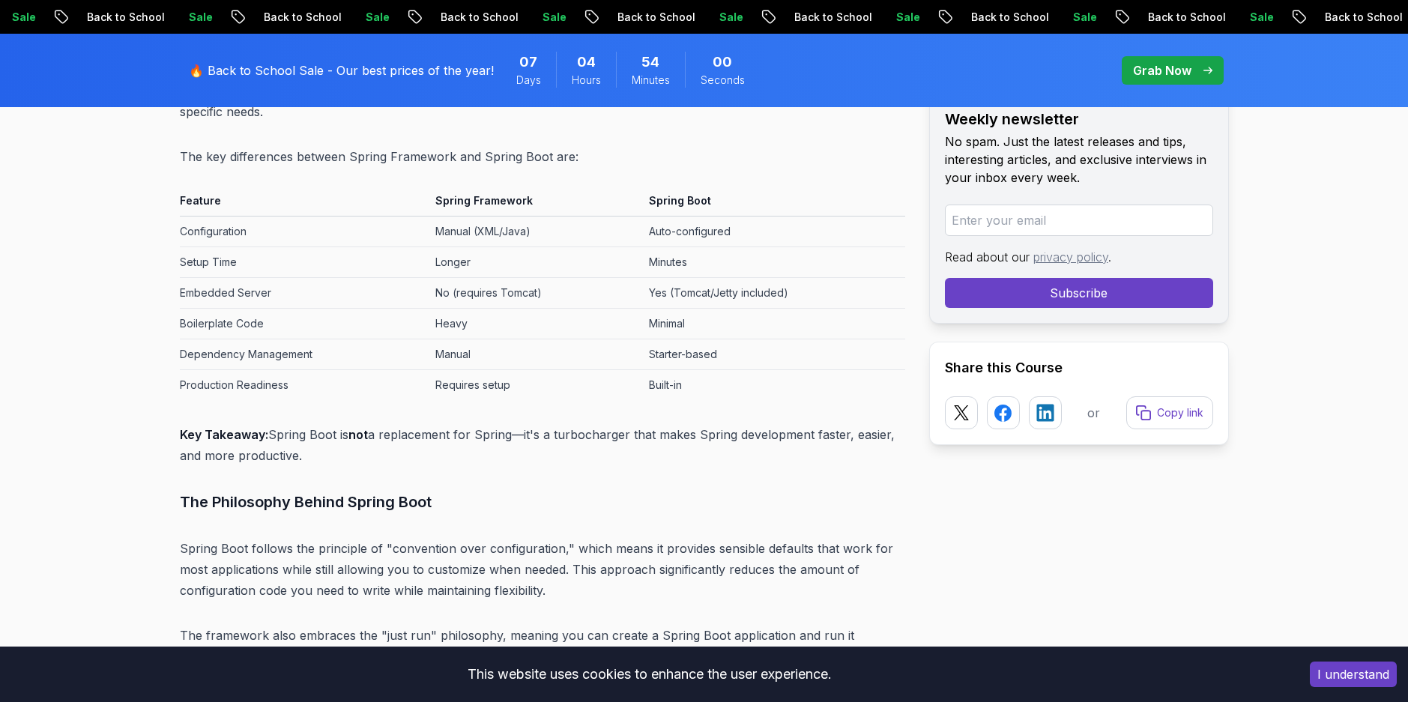
click at [685, 281] on td "Yes (Tomcat/Jetty included)" at bounding box center [774, 293] width 262 height 31
drag, startPoint x: 685, startPoint y: 281, endPoint x: 615, endPoint y: 308, distance: 75.4
click at [615, 309] on td "Heavy" at bounding box center [536, 324] width 214 height 31
click at [484, 333] on td "Heavy" at bounding box center [536, 324] width 214 height 31
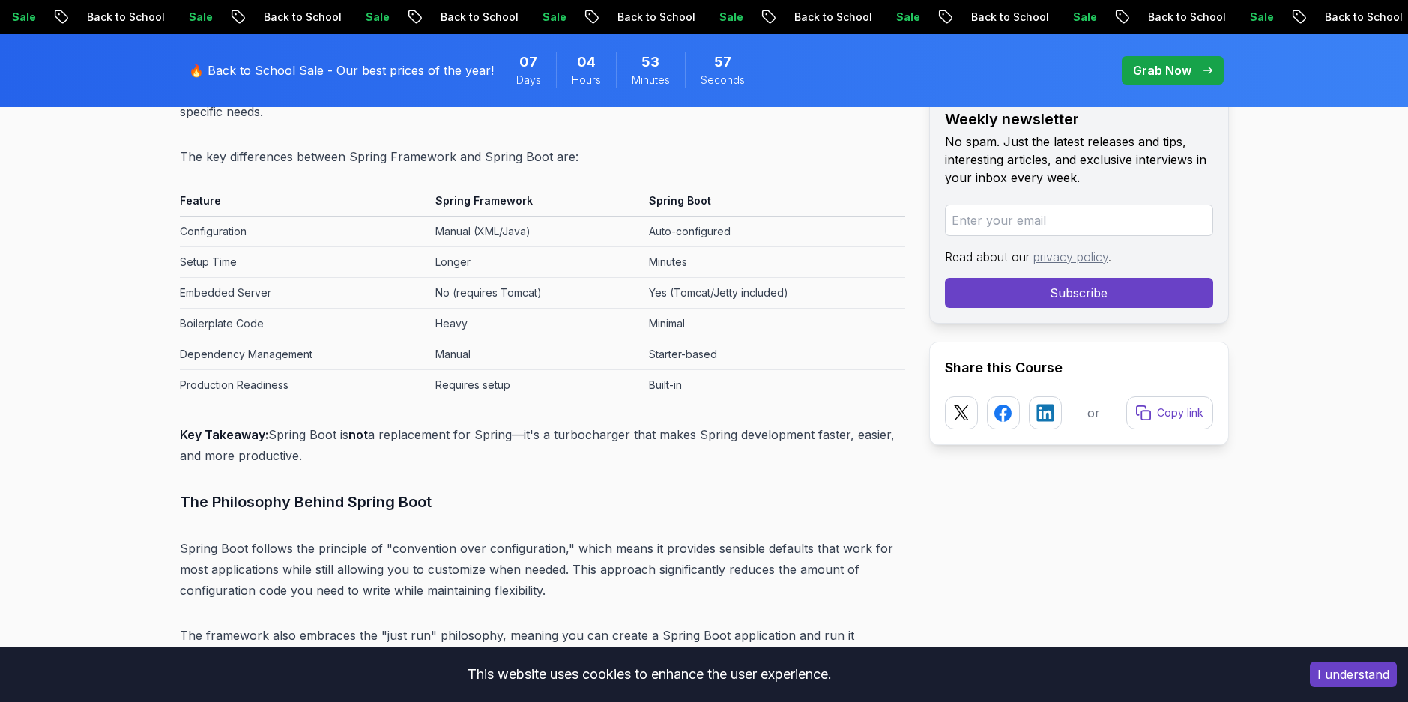
click at [484, 333] on td "Heavy" at bounding box center [536, 324] width 214 height 31
drag, startPoint x: 484, startPoint y: 333, endPoint x: 668, endPoint y: 310, distance: 185.0
click at [668, 310] on td "Minimal" at bounding box center [774, 324] width 262 height 31
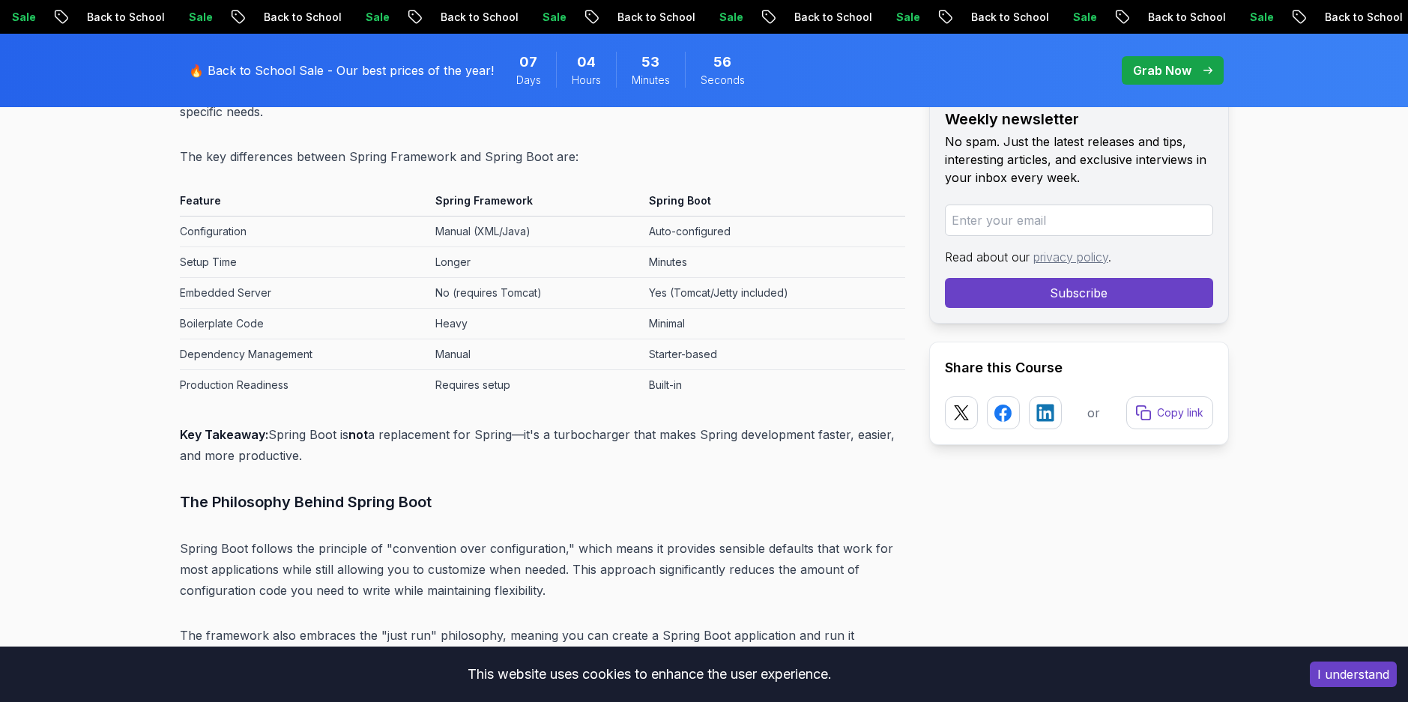
drag, startPoint x: 668, startPoint y: 310, endPoint x: 497, endPoint y: 367, distance: 180.1
click at [497, 367] on td "Manual" at bounding box center [536, 355] width 214 height 31
click at [702, 349] on td "Starter-based" at bounding box center [774, 355] width 262 height 31
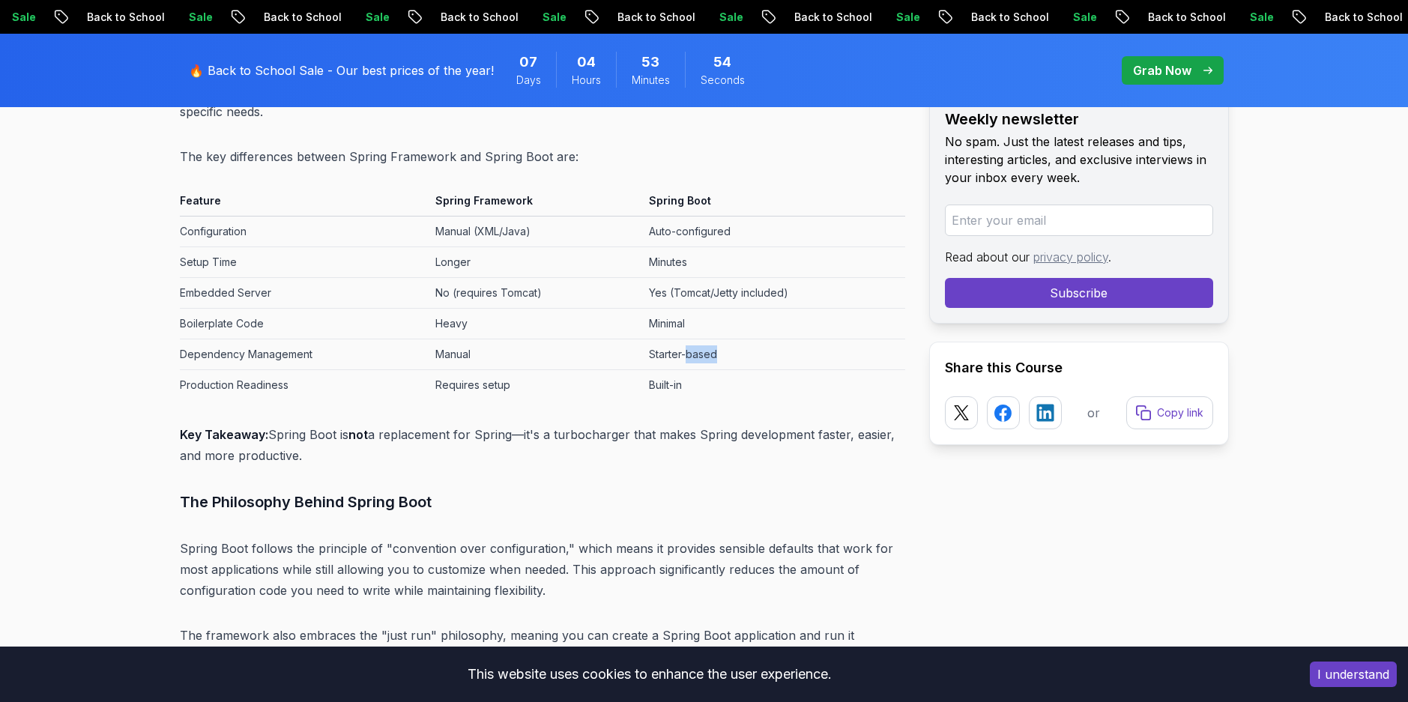
click at [702, 349] on td "Starter-based" at bounding box center [774, 355] width 262 height 31
drag, startPoint x: 702, startPoint y: 349, endPoint x: 495, endPoint y: 405, distance: 214.6
drag, startPoint x: 495, startPoint y: 405, endPoint x: 600, endPoint y: 392, distance: 106.5
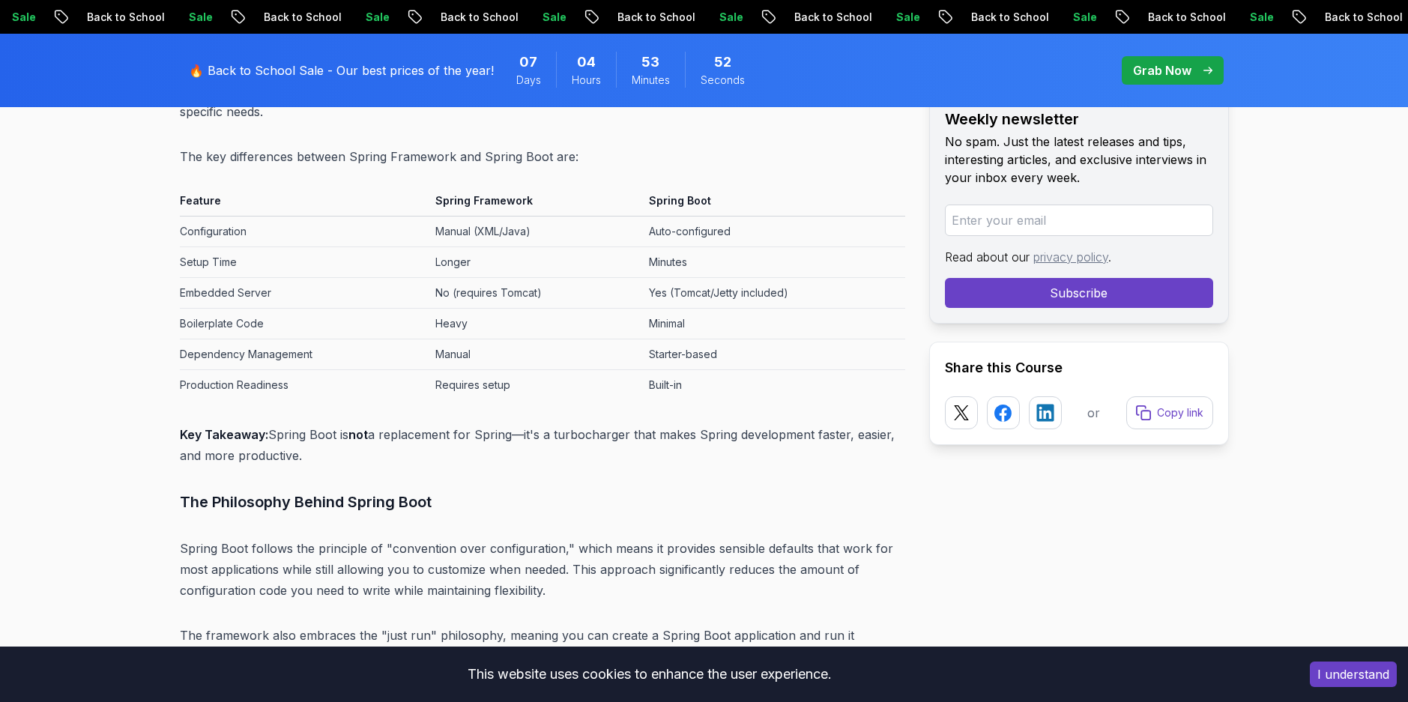
click at [600, 392] on td "Requires setup" at bounding box center [536, 385] width 214 height 31
drag, startPoint x: 600, startPoint y: 392, endPoint x: 558, endPoint y: 420, distance: 50.7
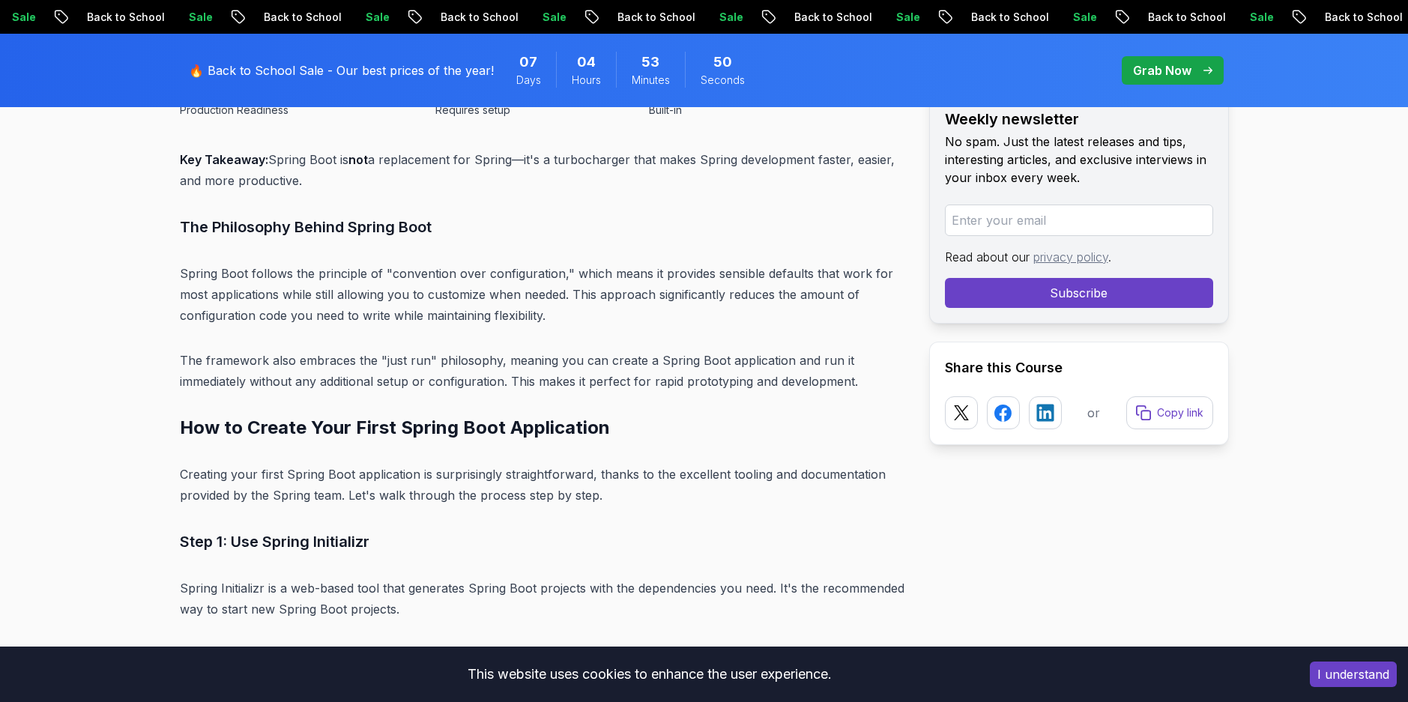
scroll to position [2580, 0]
drag, startPoint x: 300, startPoint y: 154, endPoint x: 426, endPoint y: 154, distance: 126.7
click at [426, 154] on p "Key Takeaway: Spring Boot is not a replacement for Spring—it's a turbocharger t…" at bounding box center [543, 169] width 726 height 42
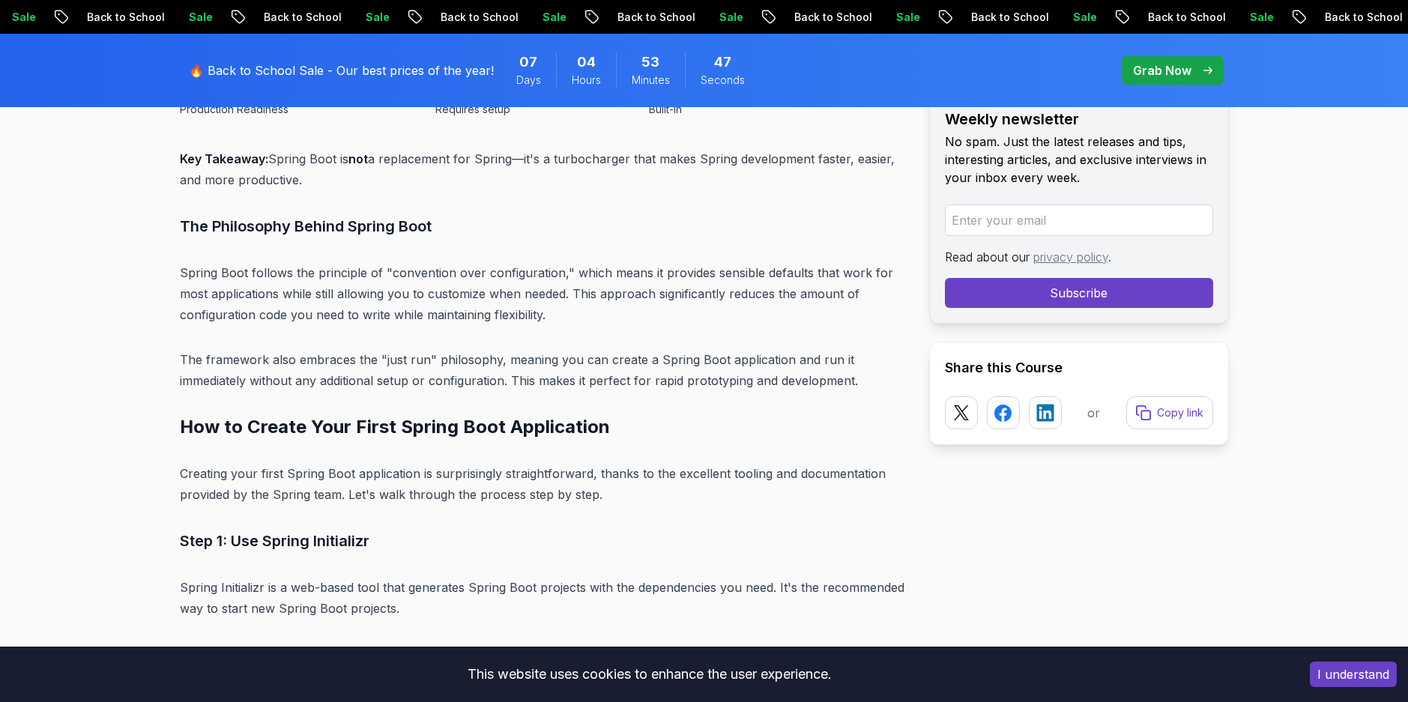
drag, startPoint x: 426, startPoint y: 154, endPoint x: 546, endPoint y: 162, distance: 120.2
click at [546, 162] on p "Key Takeaway: Spring Boot is not a replacement for Spring—it's a turbocharger t…" at bounding box center [543, 169] width 726 height 42
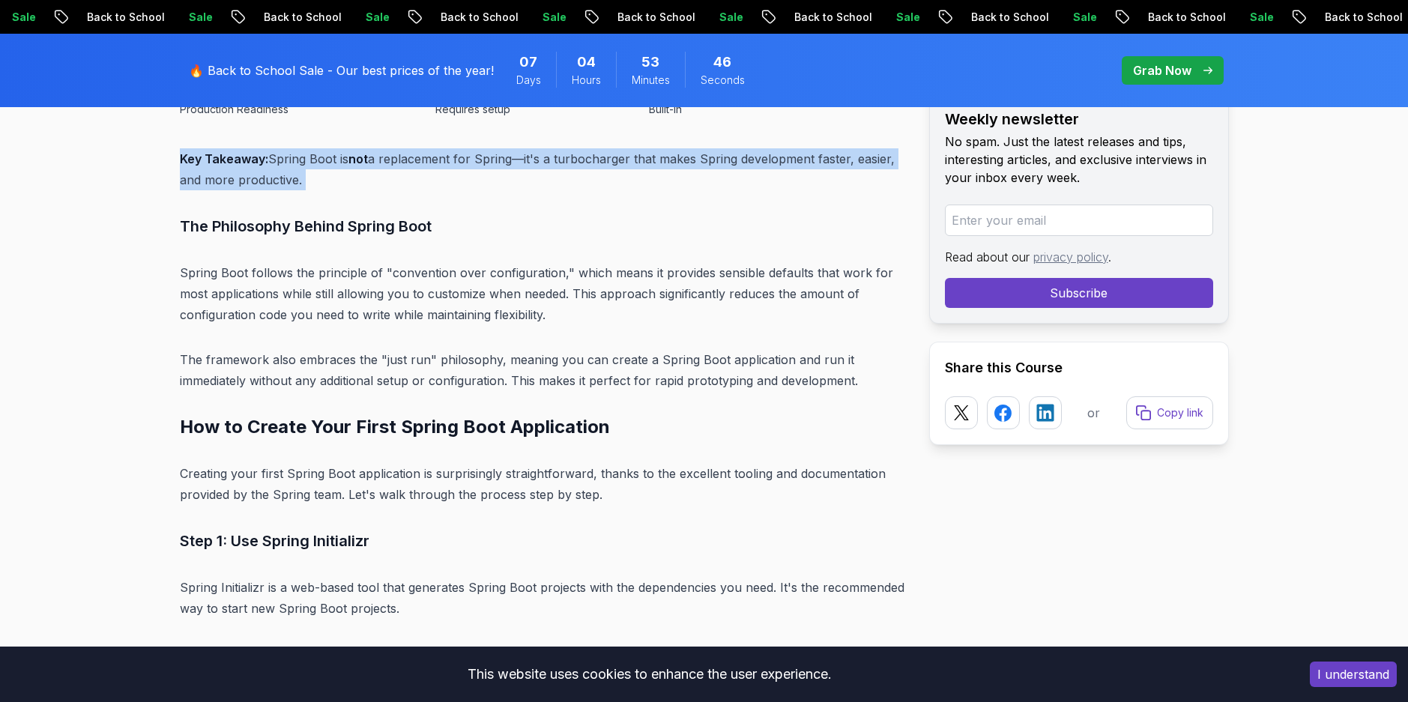
drag, startPoint x: 546, startPoint y: 162, endPoint x: 564, endPoint y: 175, distance: 21.9
click at [564, 175] on p "Key Takeaway: Spring Boot is not a replacement for Spring—it's a turbocharger t…" at bounding box center [543, 169] width 726 height 42
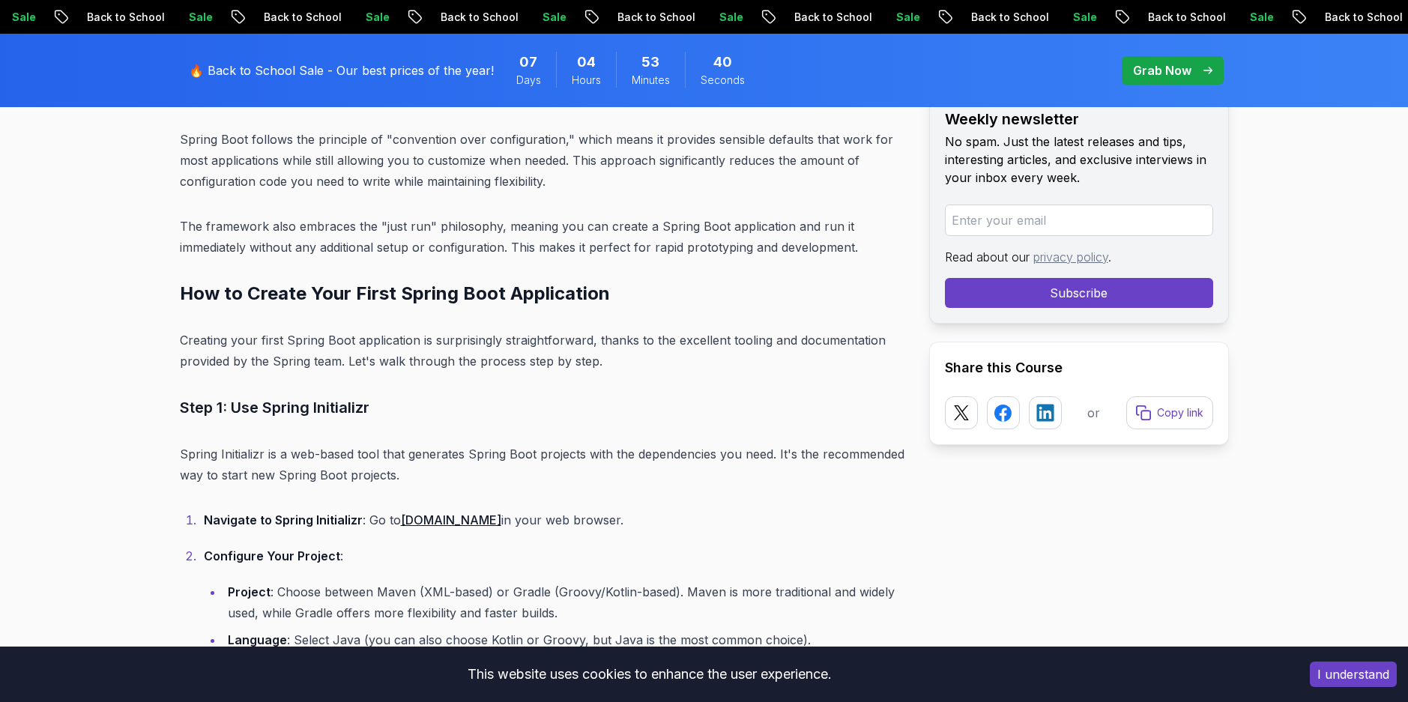
scroll to position [2714, 0]
drag, startPoint x: 472, startPoint y: 143, endPoint x: 513, endPoint y: 132, distance: 42.0
click at [513, 132] on p "Spring Boot follows the principle of "convention over configuration," which mea…" at bounding box center [543, 159] width 726 height 63
click at [426, 142] on p "Spring Boot follows the principle of "convention over configuration," which mea…" at bounding box center [543, 159] width 726 height 63
drag, startPoint x: 426, startPoint y: 142, endPoint x: 517, endPoint y: 136, distance: 90.8
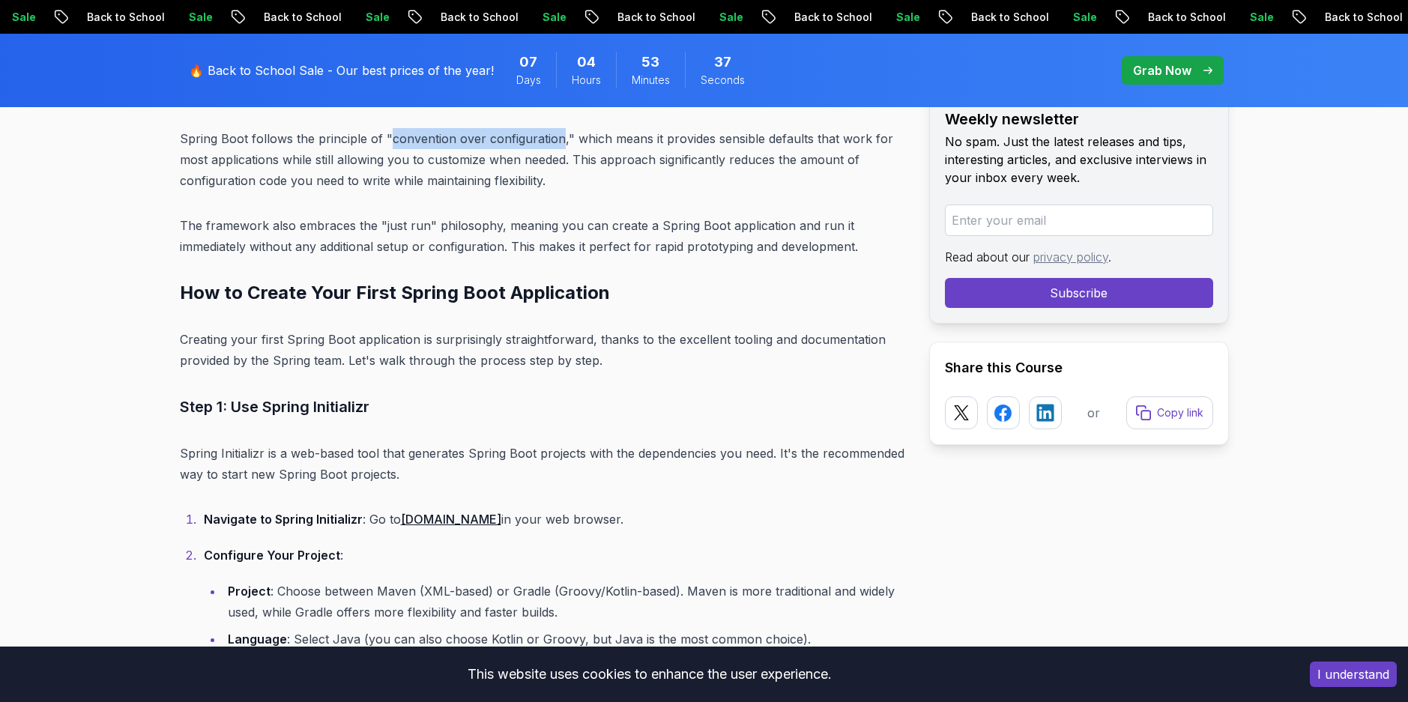
click at [517, 136] on p "Spring Boot follows the principle of "convention over configuration," which mea…" at bounding box center [543, 159] width 726 height 63
drag, startPoint x: 517, startPoint y: 136, endPoint x: 611, endPoint y: 142, distance: 93.8
click at [611, 142] on p "Spring Boot follows the principle of "convention over configuration," which mea…" at bounding box center [543, 159] width 726 height 63
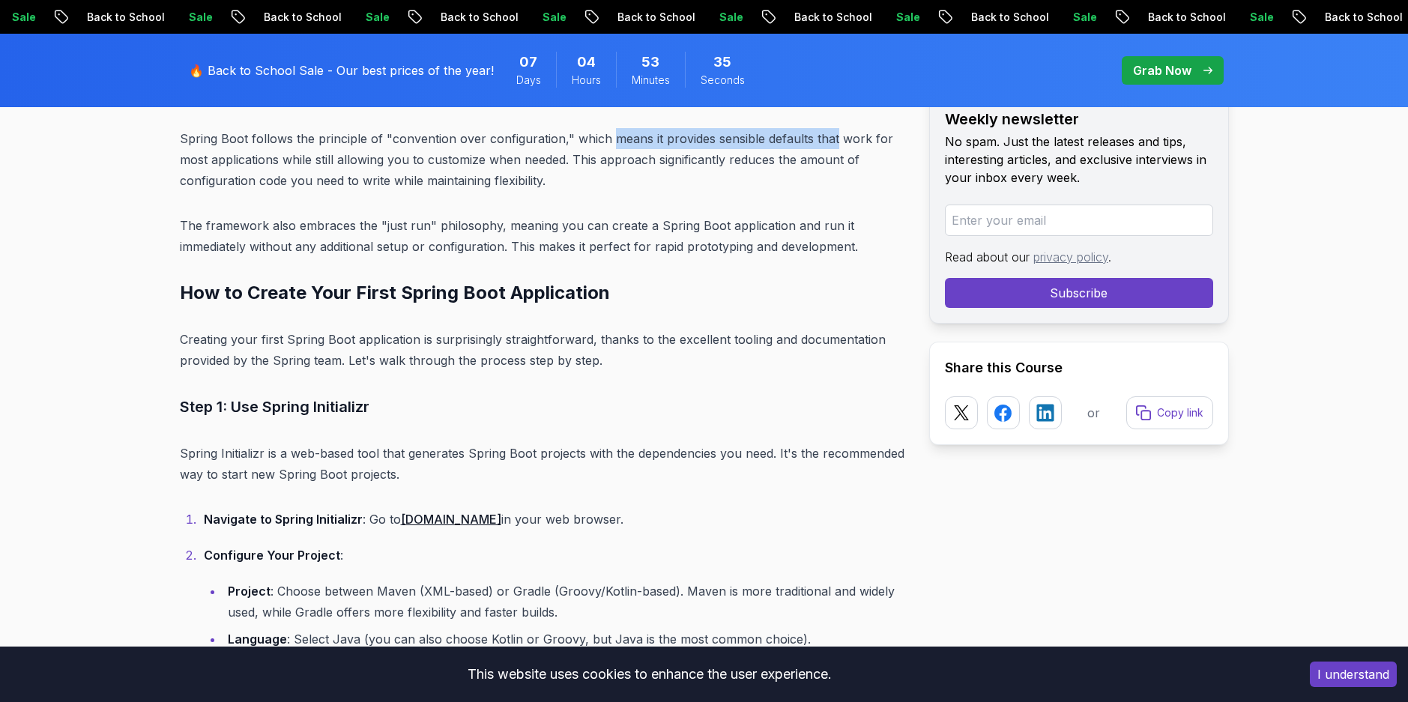
drag, startPoint x: 611, startPoint y: 142, endPoint x: 815, endPoint y: 141, distance: 204.6
click at [815, 141] on p "Spring Boot follows the principle of "convention over configuration," which mea…" at bounding box center [543, 159] width 726 height 63
